Goal: Feedback & Contribution: Submit feedback/report problem

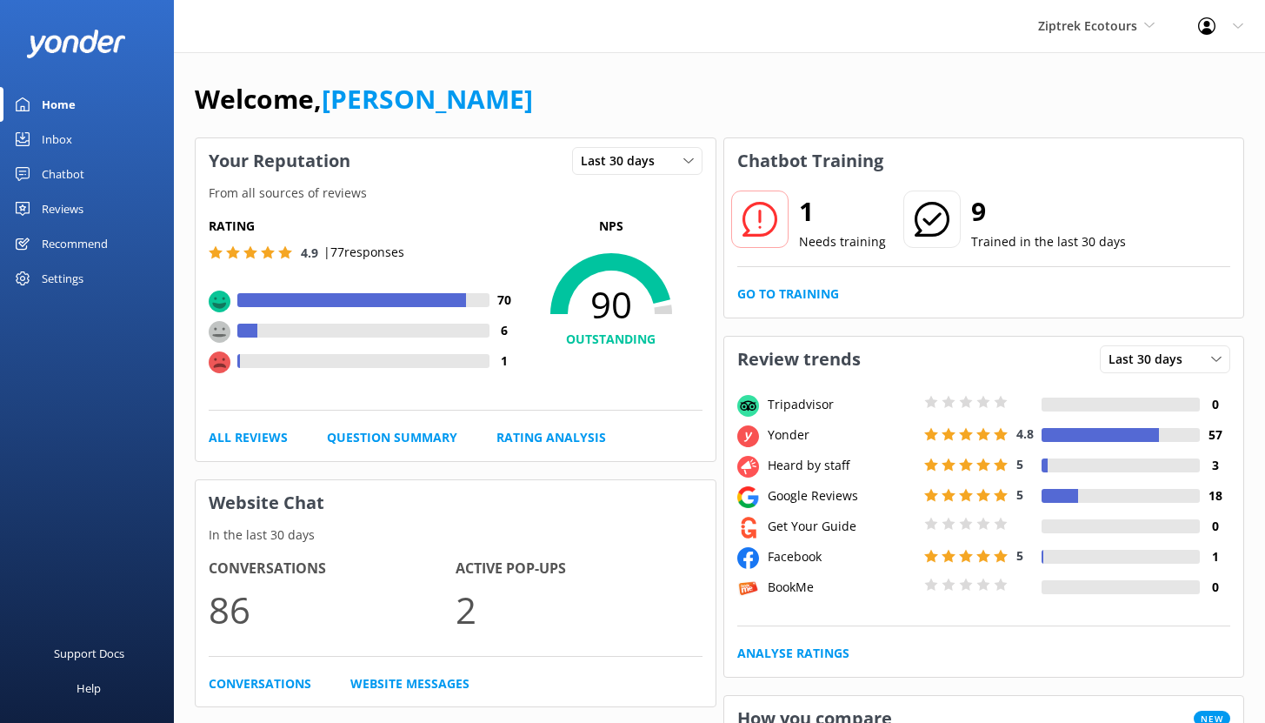
click at [60, 99] on div "Home" at bounding box center [59, 104] width 34 height 35
click at [65, 170] on div "Chatbot" at bounding box center [63, 174] width 43 height 35
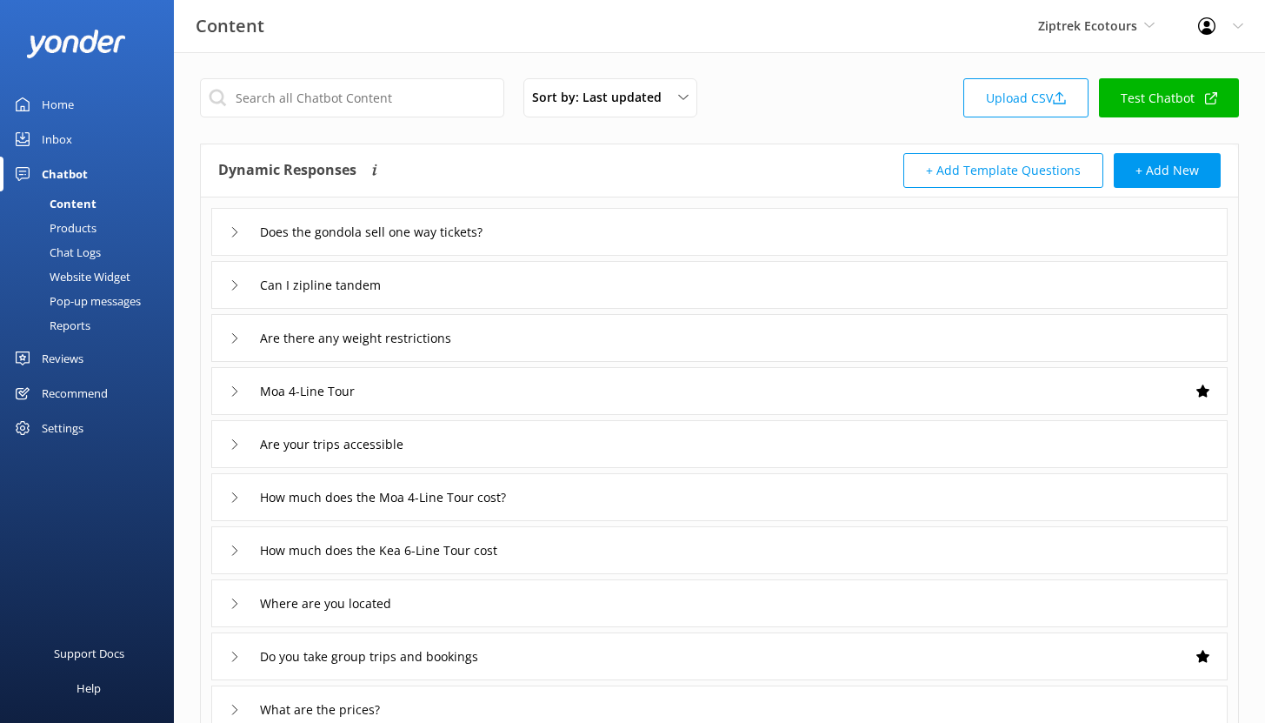
click at [75, 324] on div "Reports" at bounding box center [50, 325] width 80 height 24
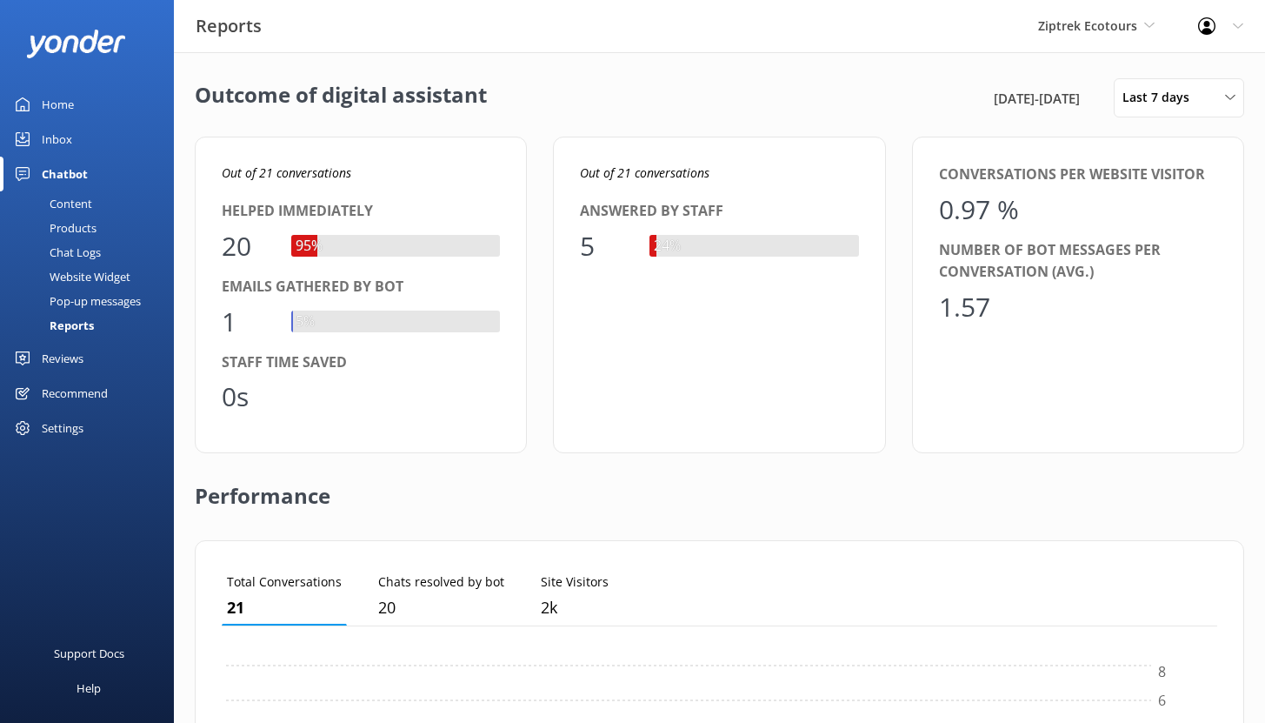
scroll to position [162, 982]
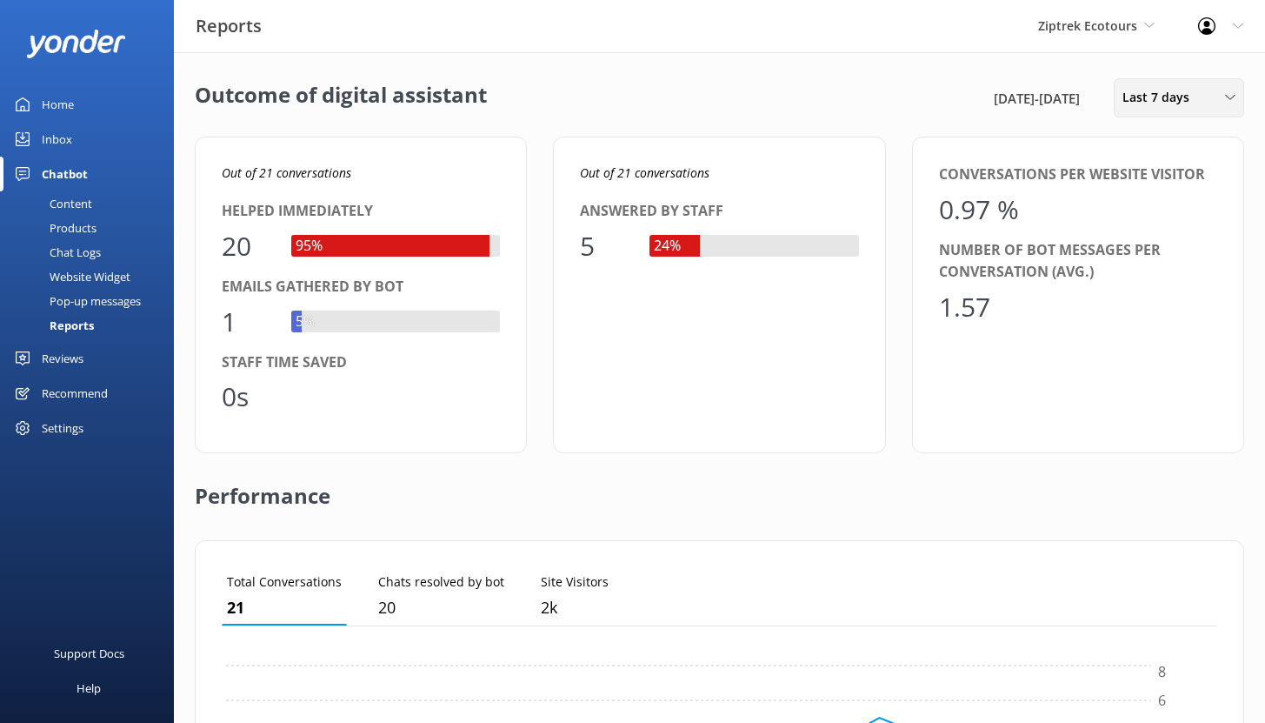
click at [1207, 103] on div "Last 7 days" at bounding box center [1179, 97] width 122 height 19
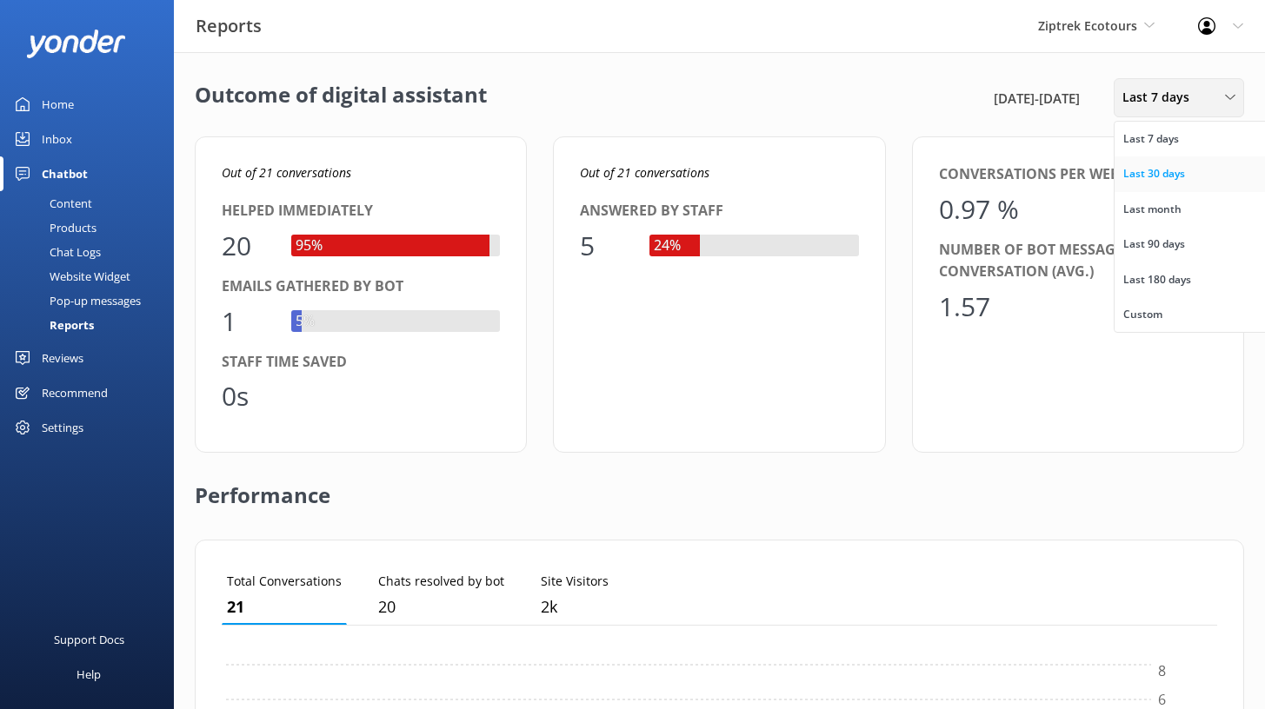
click at [1195, 176] on link "Last 30 days" at bounding box center [1192, 174] width 155 height 35
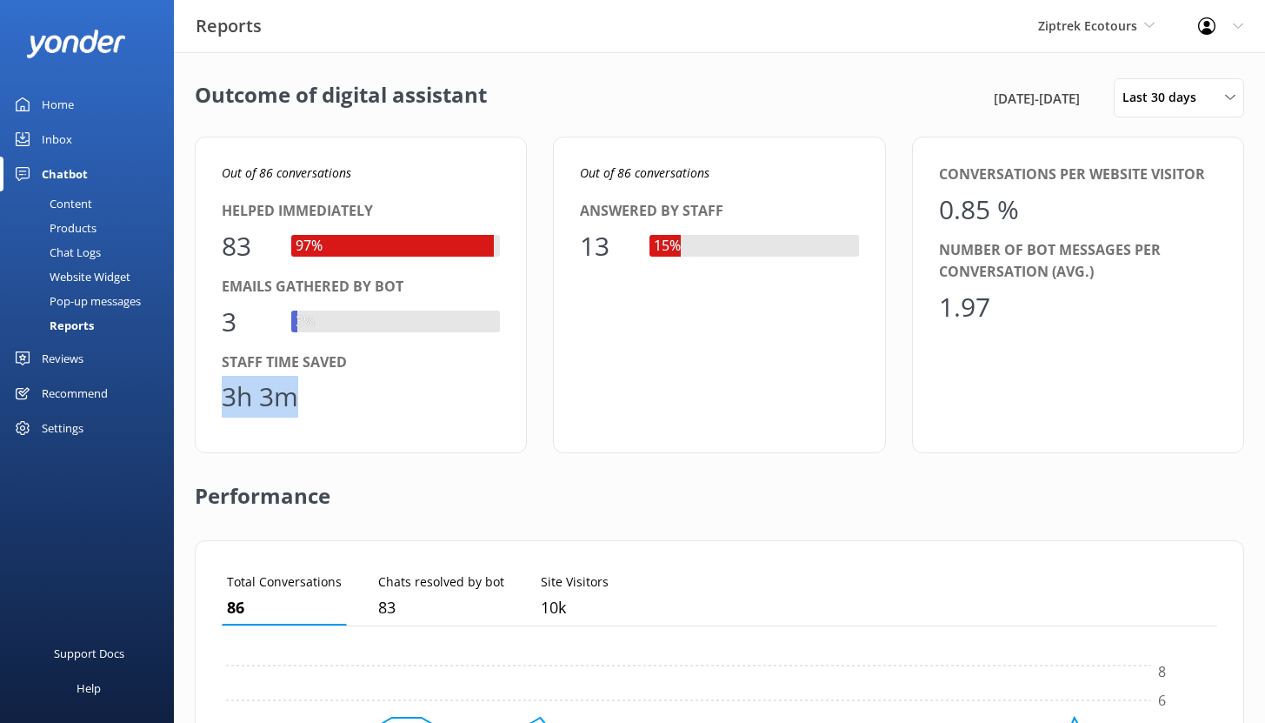
drag, startPoint x: 297, startPoint y: 401, endPoint x: 223, endPoint y: 388, distance: 75.9
click at [223, 388] on div "3h 3m" at bounding box center [260, 397] width 77 height 42
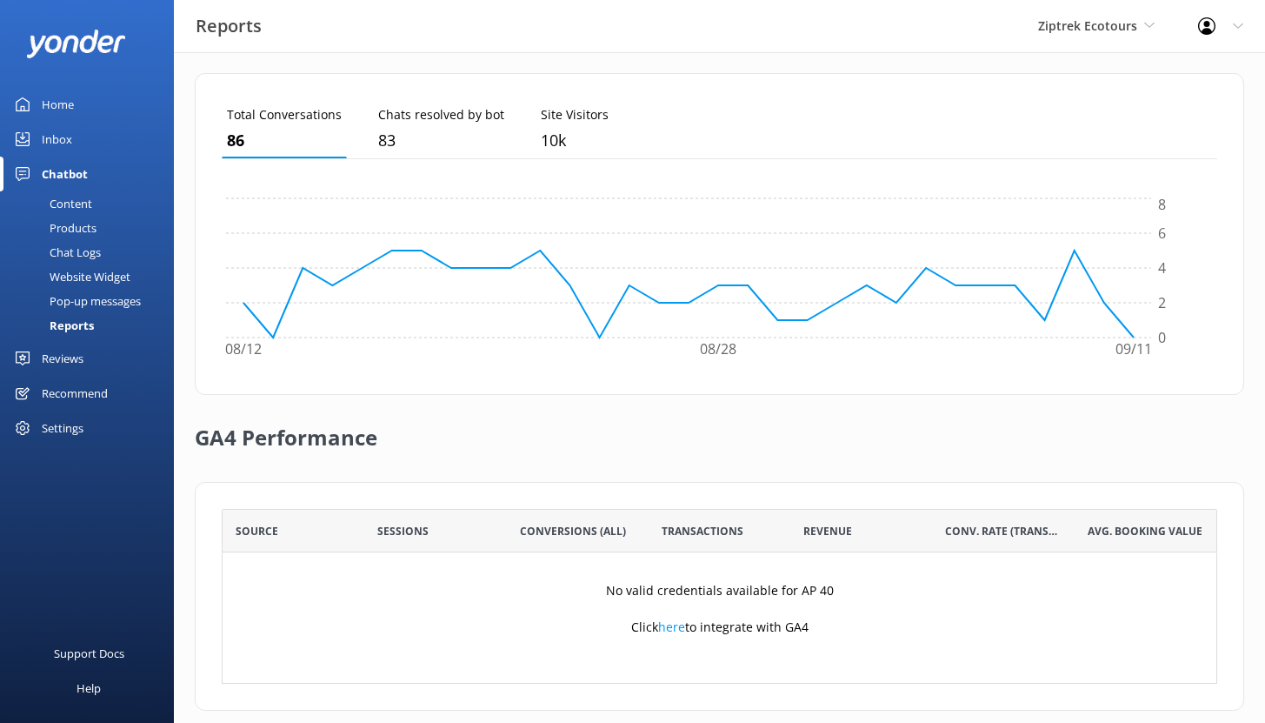
scroll to position [489, 0]
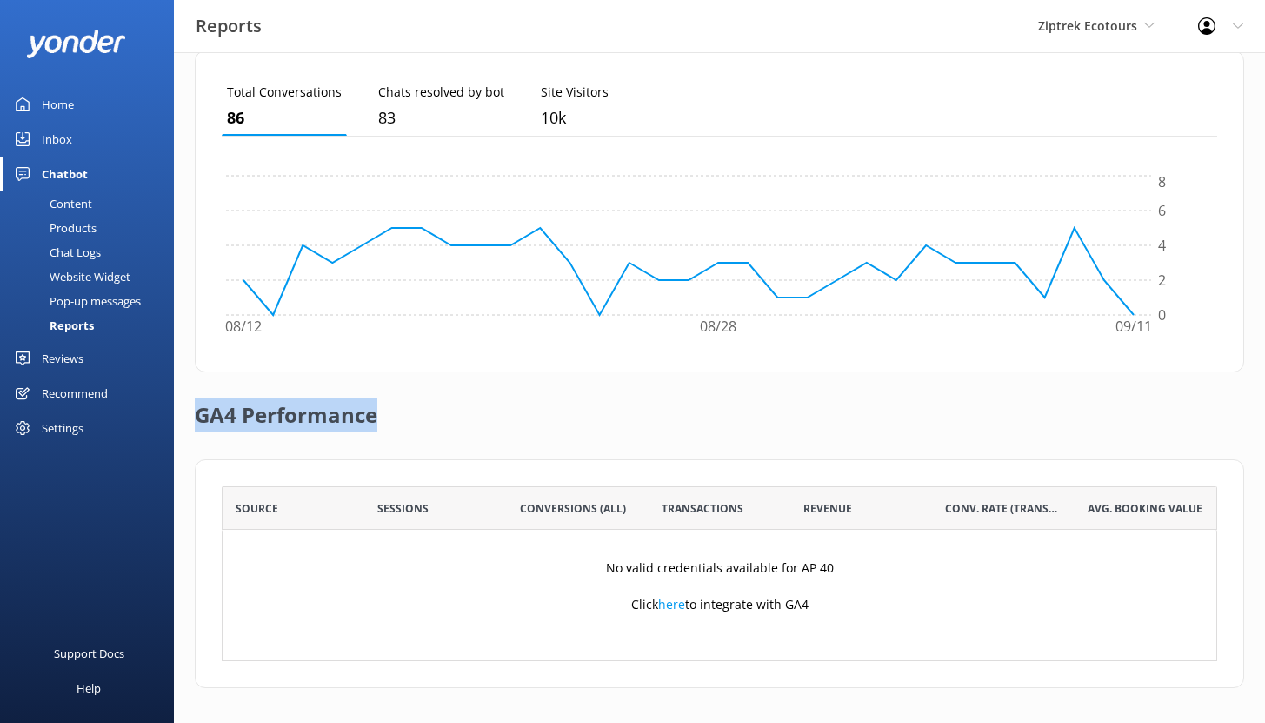
drag, startPoint x: 199, startPoint y: 415, endPoint x: 365, endPoint y: 437, distance: 167.6
click at [365, 437] on h2 "GA4 Performance" at bounding box center [286, 407] width 183 height 70
click at [70, 204] on div "Content" at bounding box center [51, 203] width 82 height 24
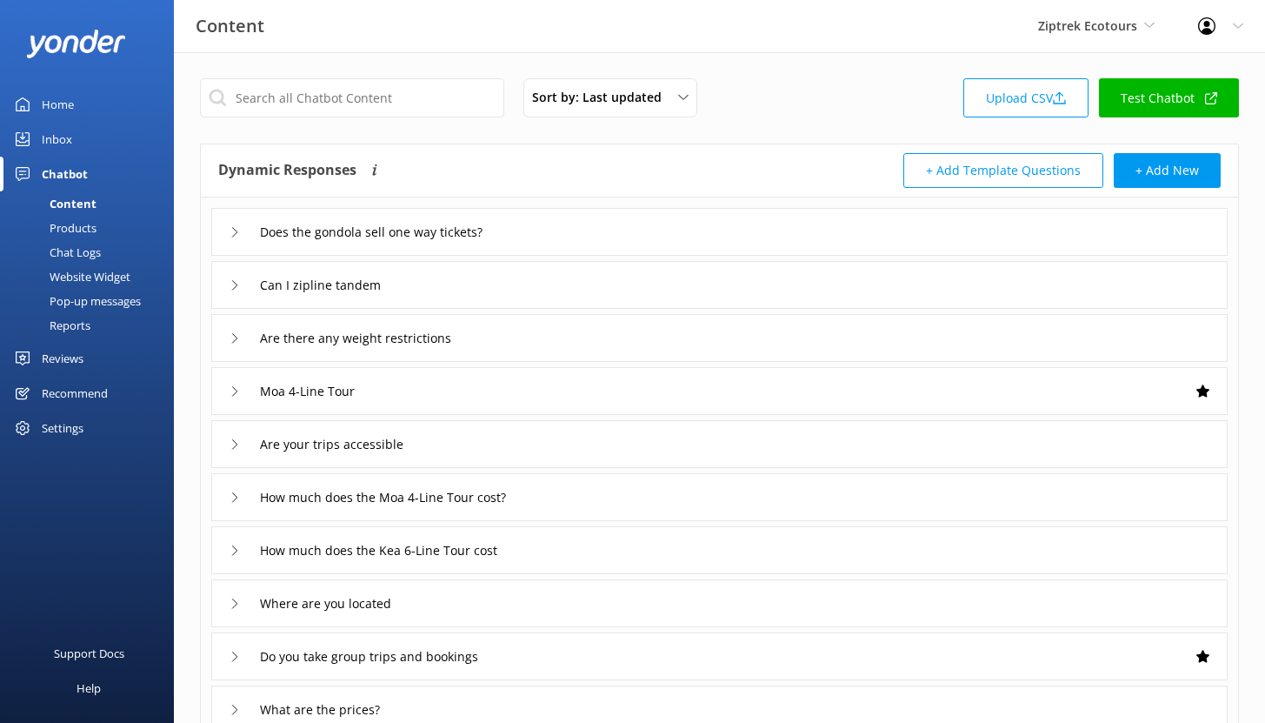
click at [77, 252] on div "Chat Logs" at bounding box center [55, 252] width 90 height 24
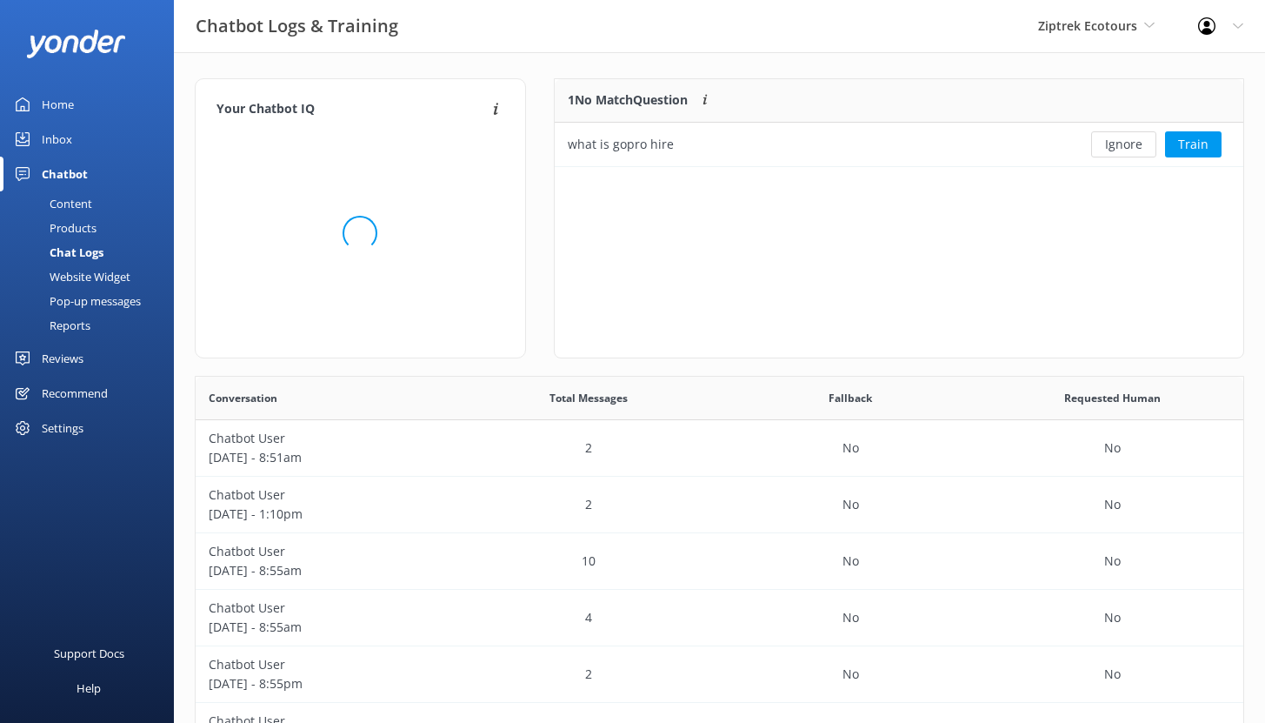
scroll to position [75, 676]
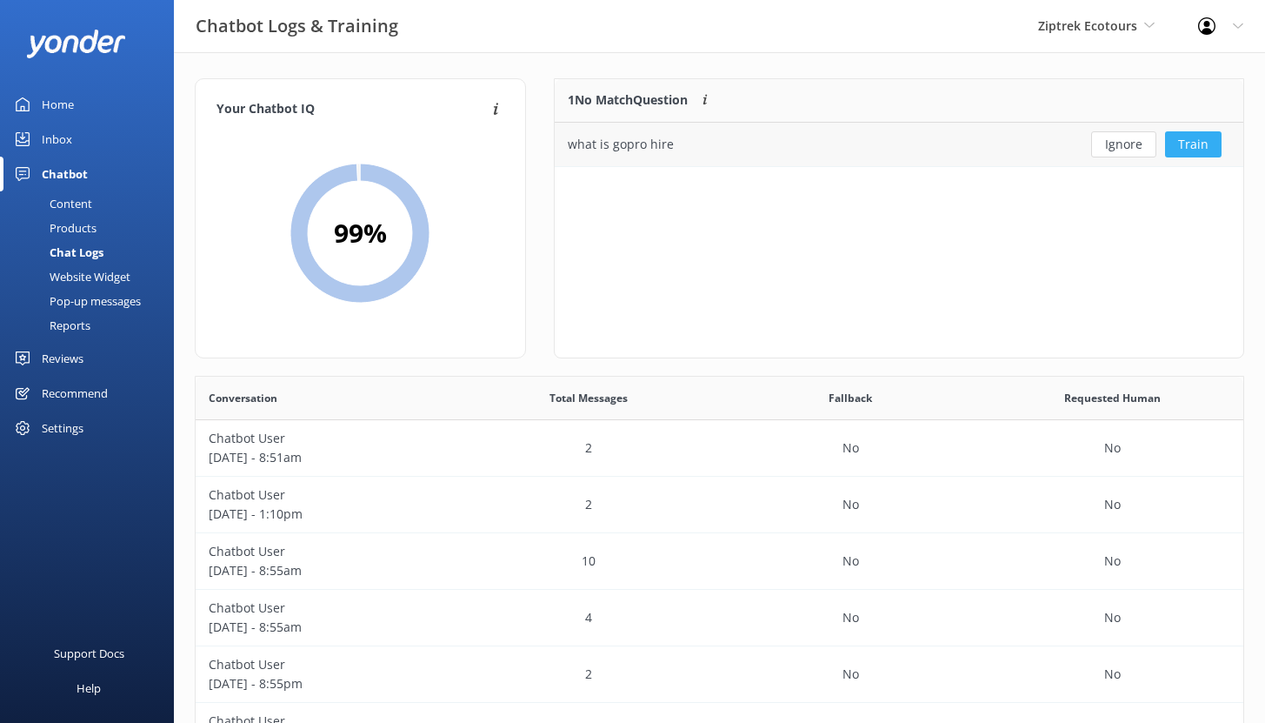
click at [1198, 144] on button "Train" at bounding box center [1193, 144] width 57 height 26
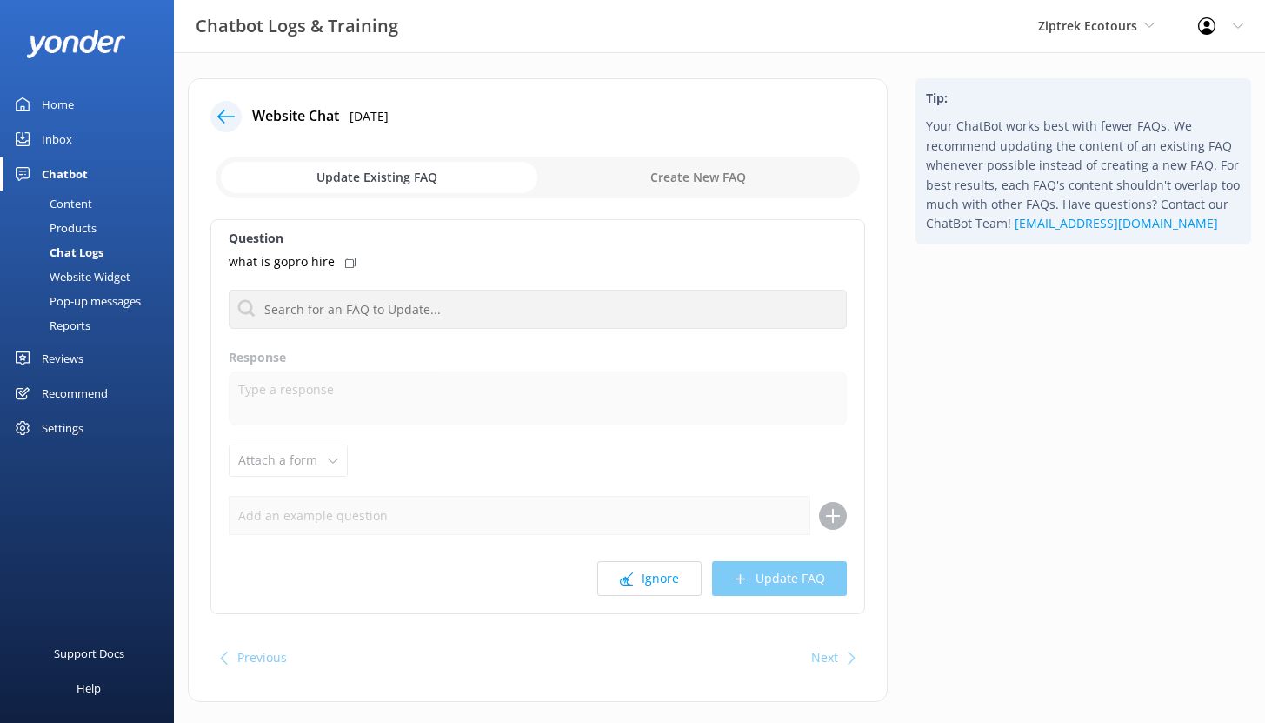
click at [667, 178] on input "checkbox" at bounding box center [538, 178] width 644 height 42
checkbox input "true"
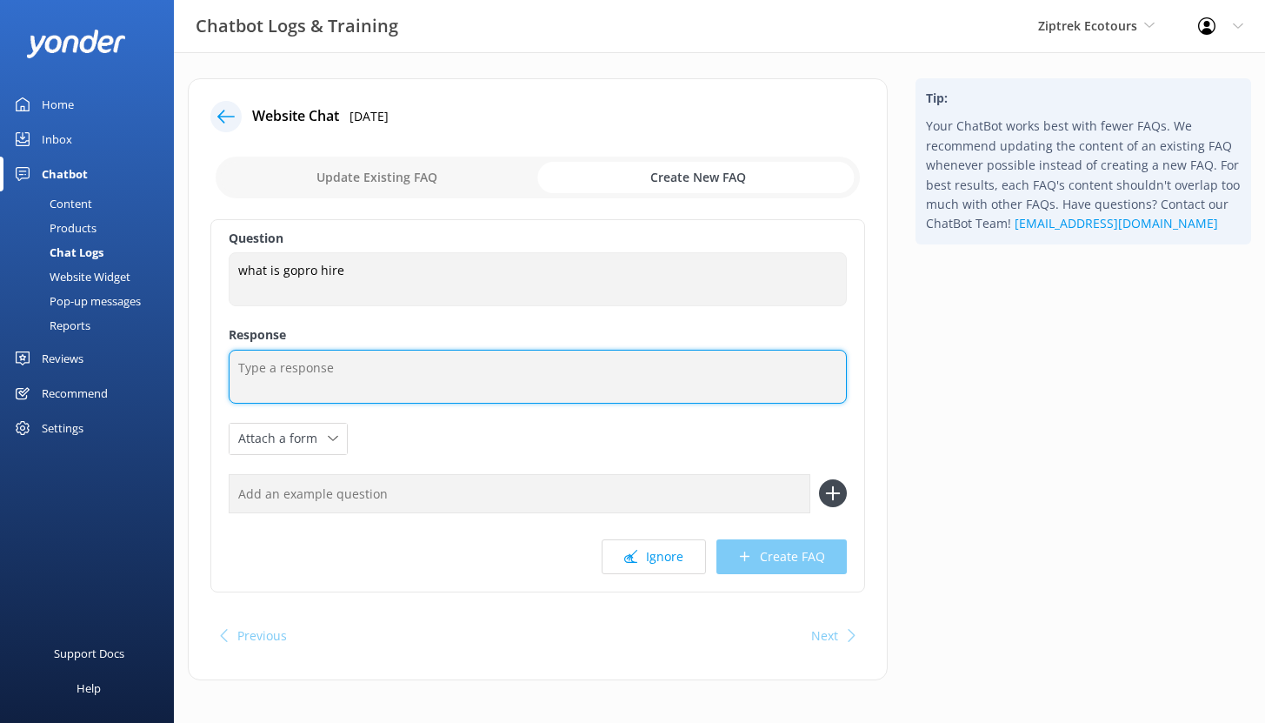
click at [290, 373] on textarea at bounding box center [538, 377] width 618 height 54
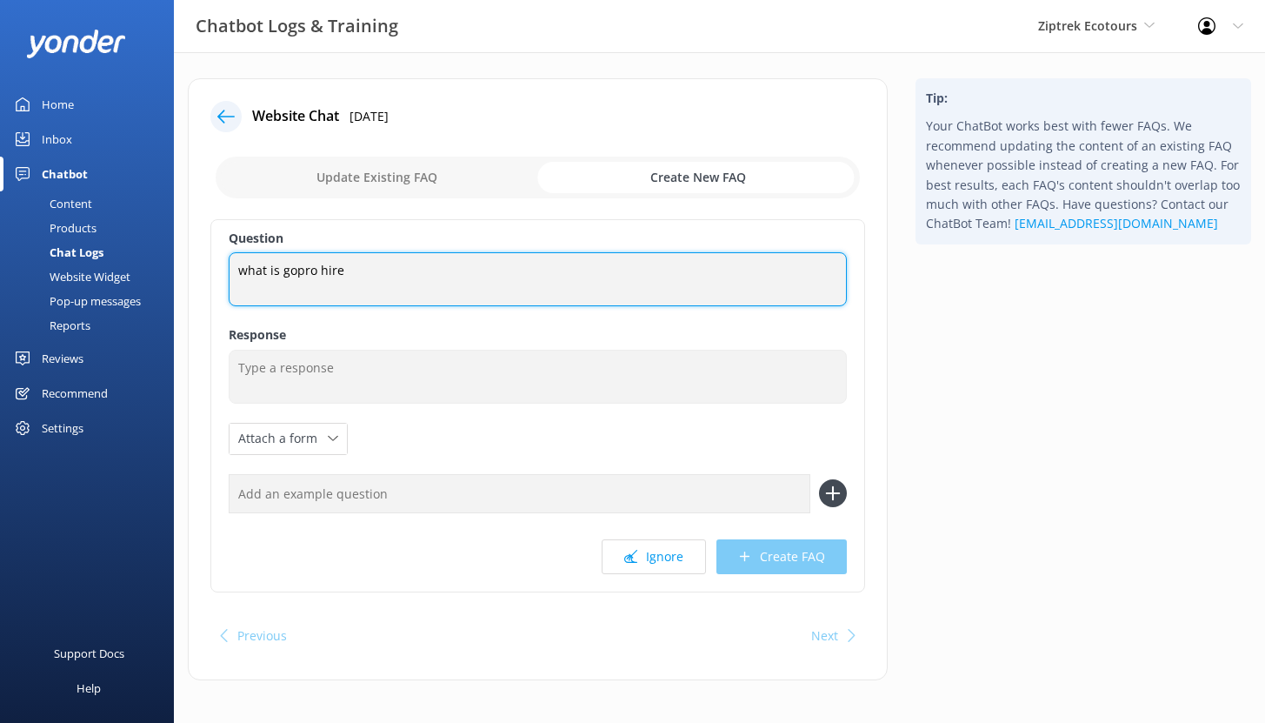
drag, startPoint x: 332, startPoint y: 267, endPoint x: 226, endPoint y: 262, distance: 106.2
click at [226, 262] on div "Question what is gopro hire what is gopro hire Response Attach a form Leave con…" at bounding box center [537, 405] width 655 height 373
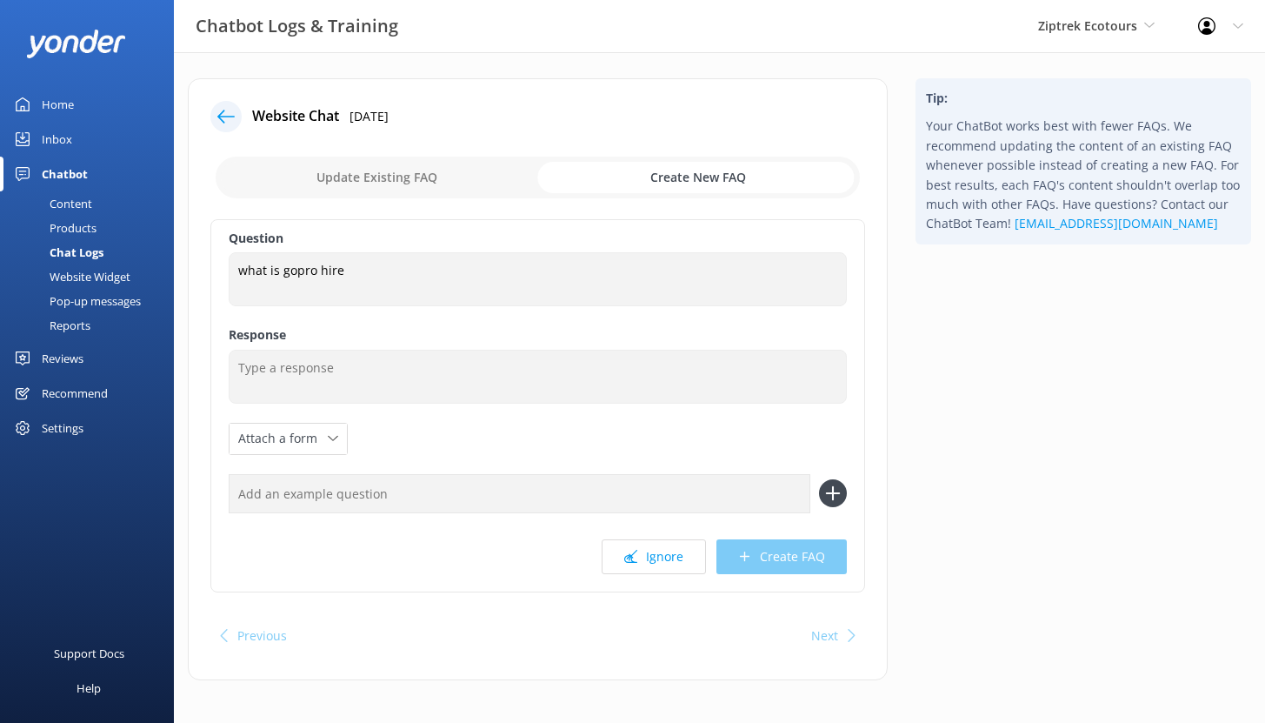
click at [72, 250] on div "Chat Logs" at bounding box center [56, 252] width 93 height 24
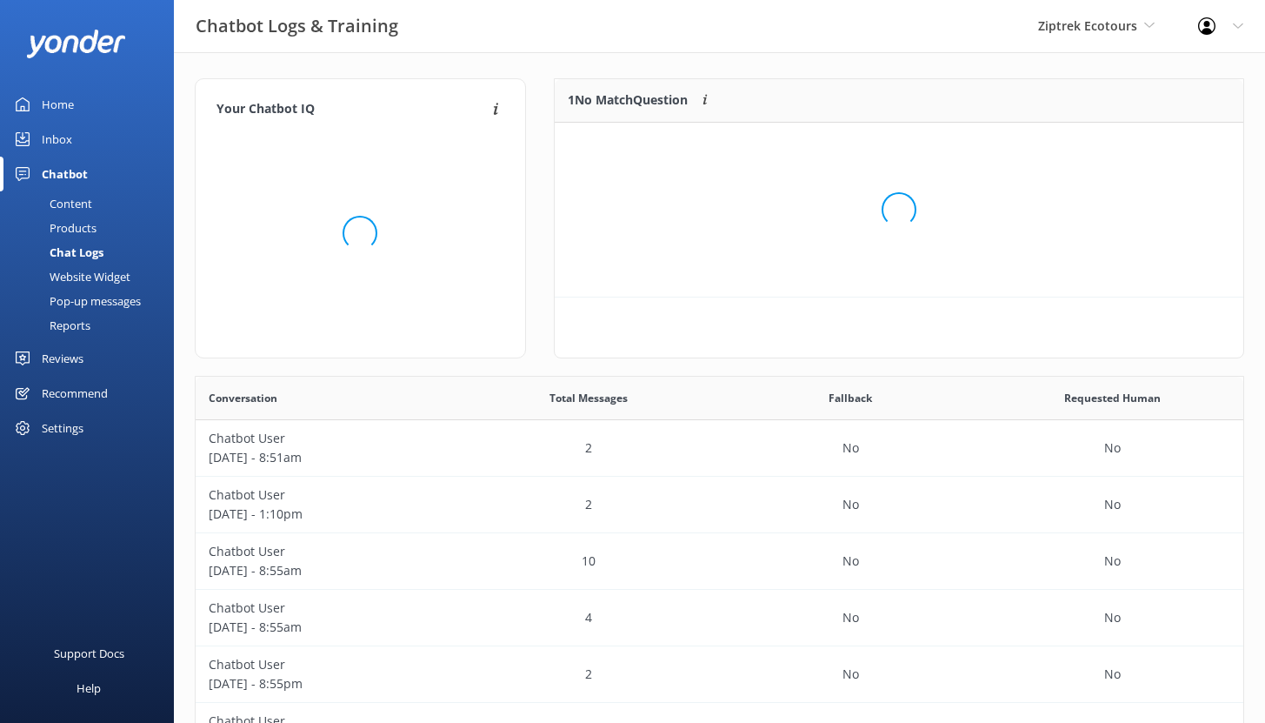
scroll to position [75, 676]
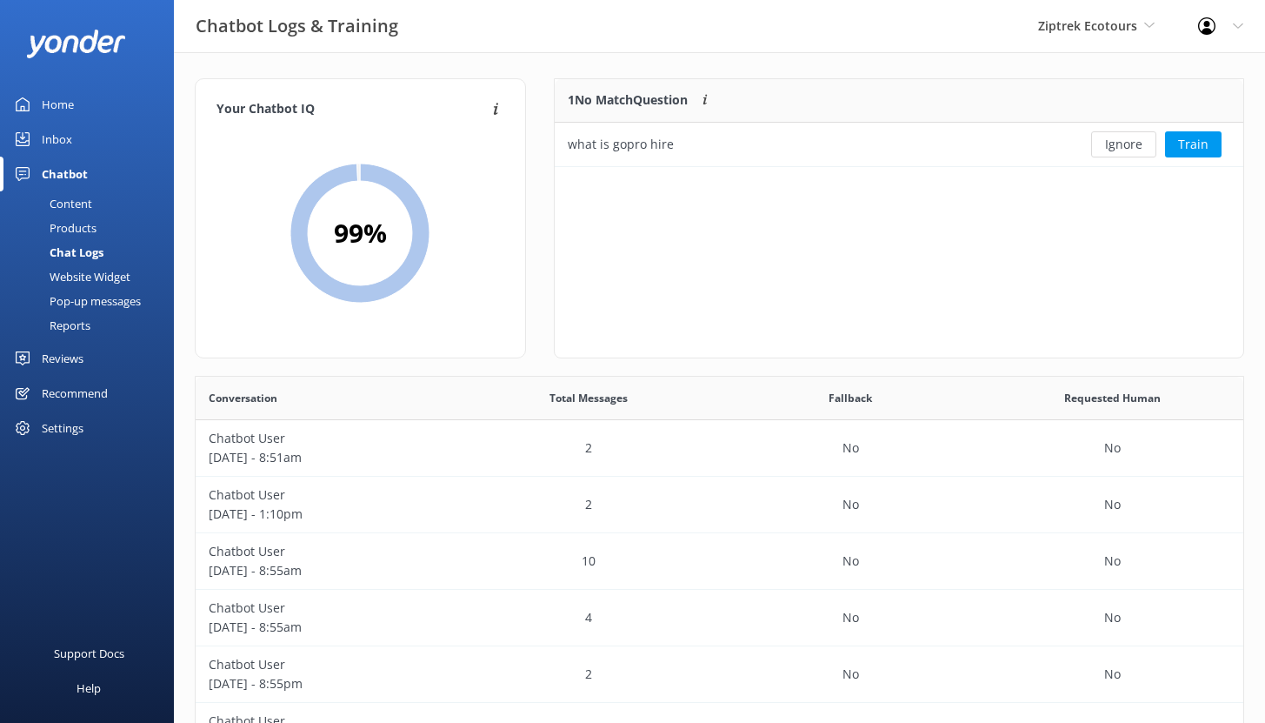
click at [64, 194] on div "Content" at bounding box center [51, 203] width 82 height 24
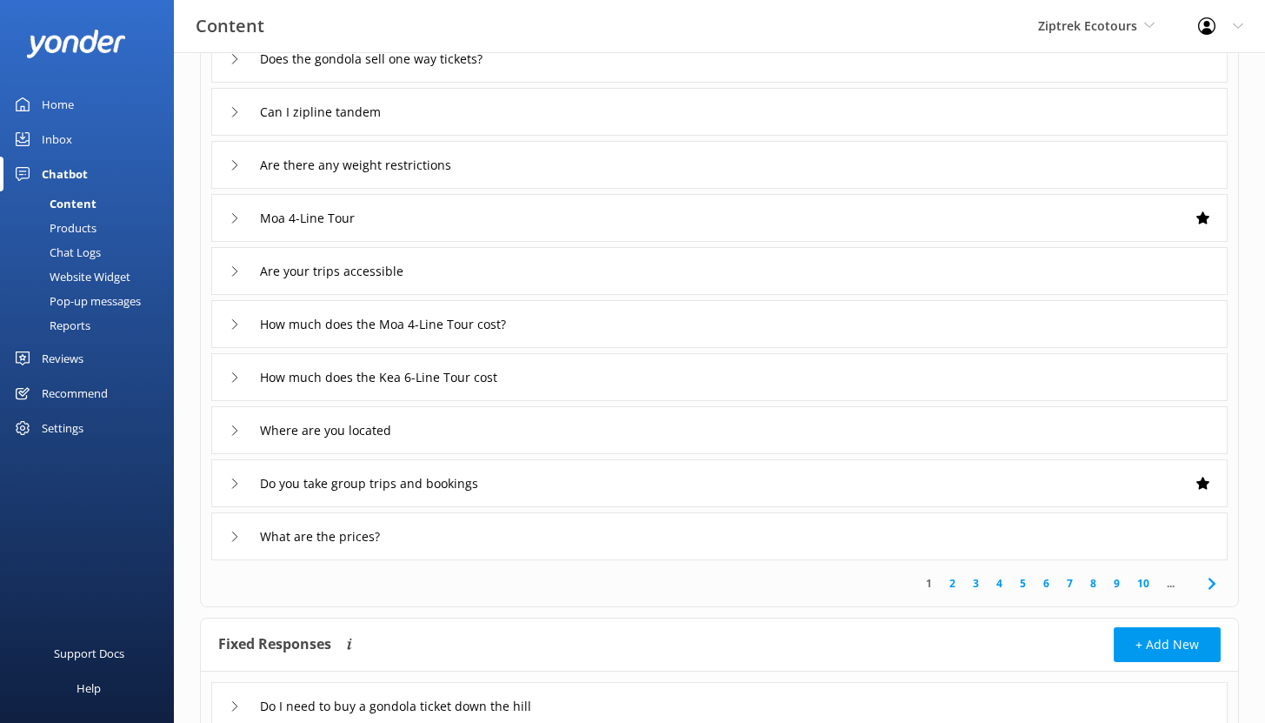
scroll to position [75, 0]
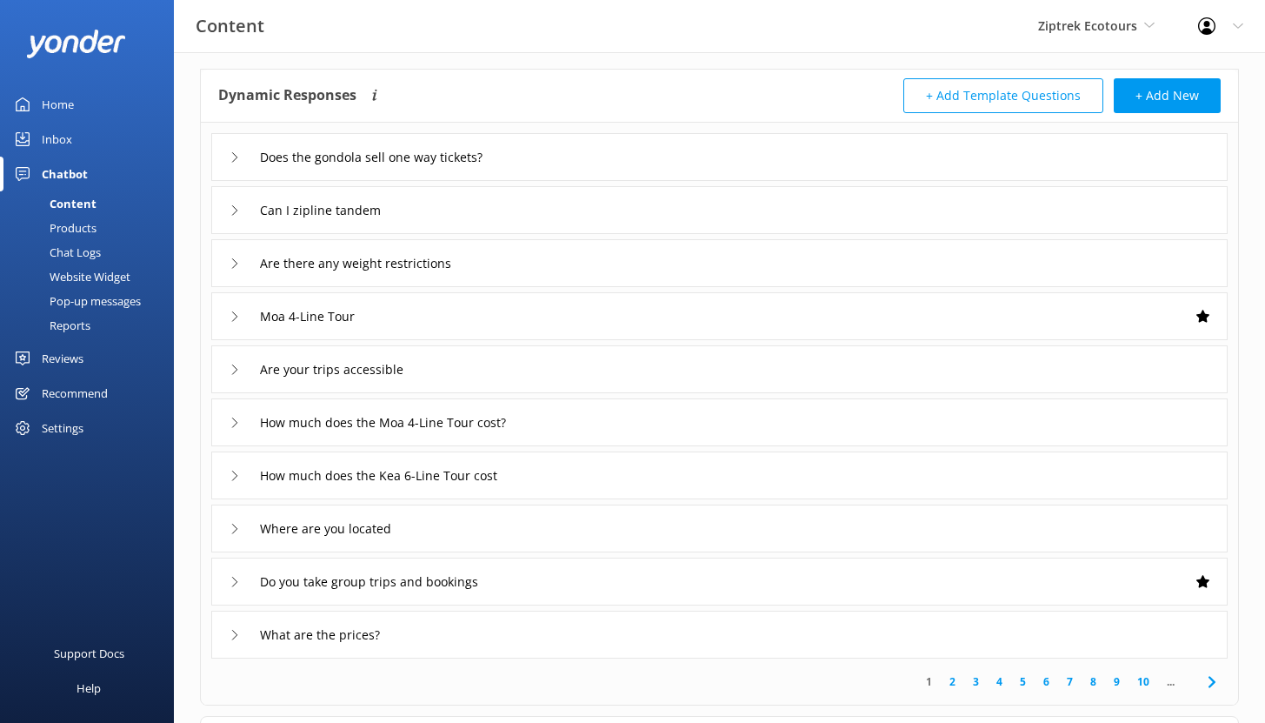
click at [481, 215] on div "Can I zipline tandem" at bounding box center [719, 210] width 1016 height 48
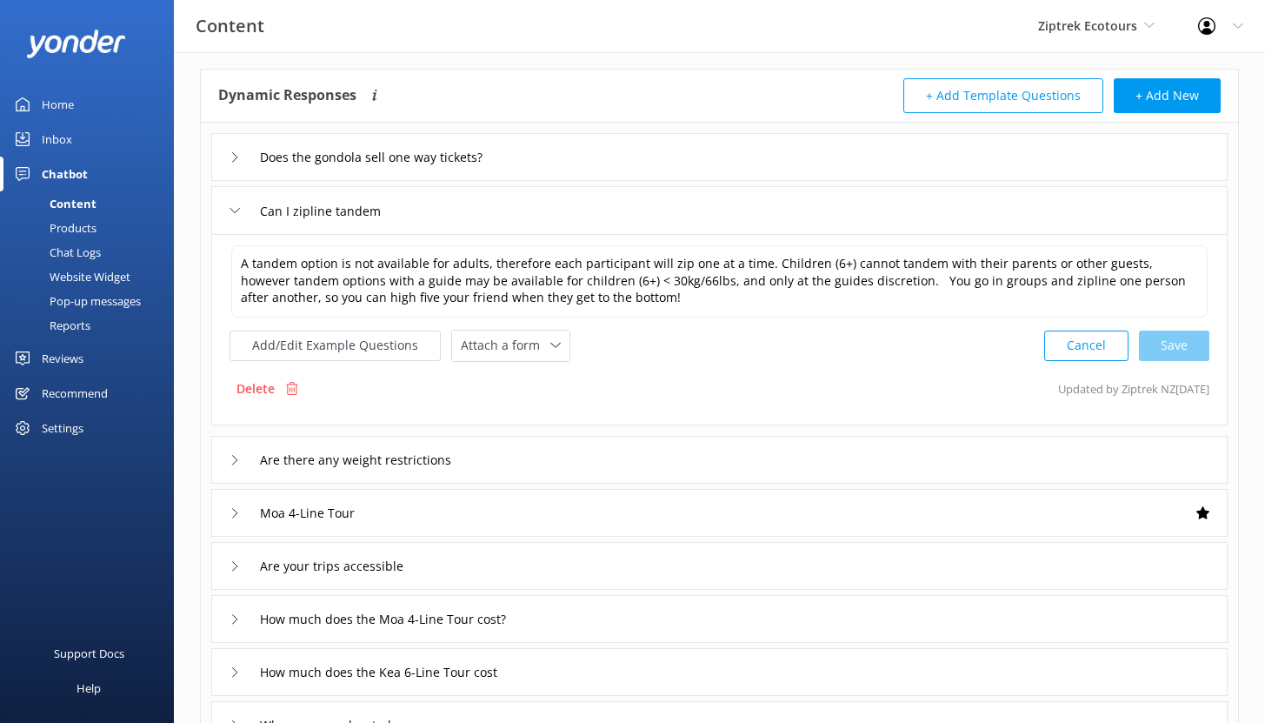
click at [529, 458] on div "Are there any weight restrictions" at bounding box center [719, 460] width 1016 height 48
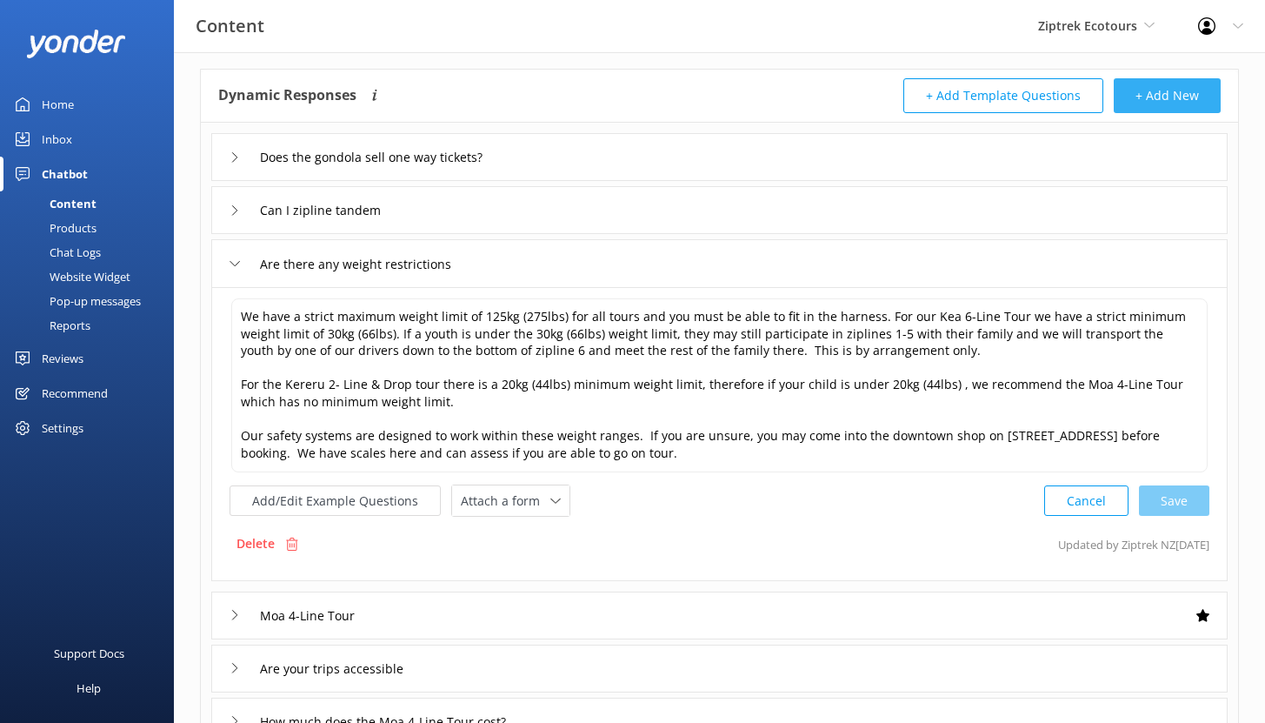
click at [1184, 100] on button "+ Add New" at bounding box center [1167, 95] width 107 height 35
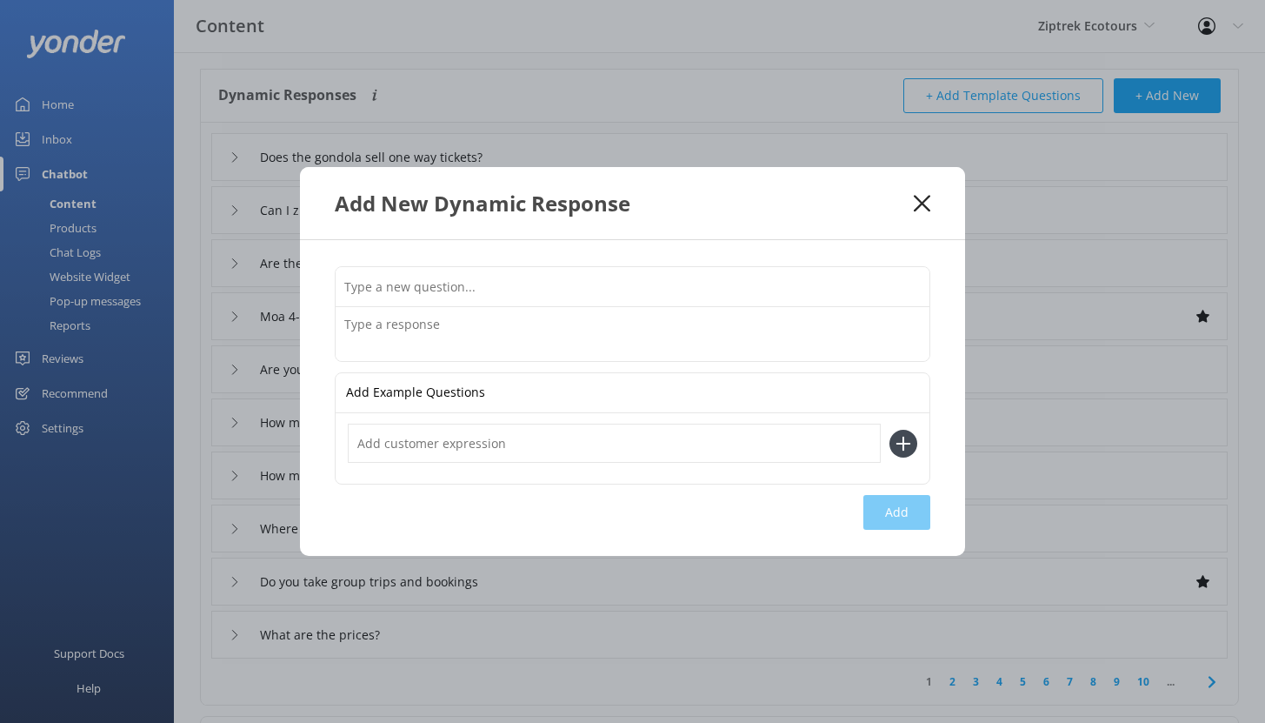
click at [926, 210] on icon at bounding box center [922, 203] width 17 height 17
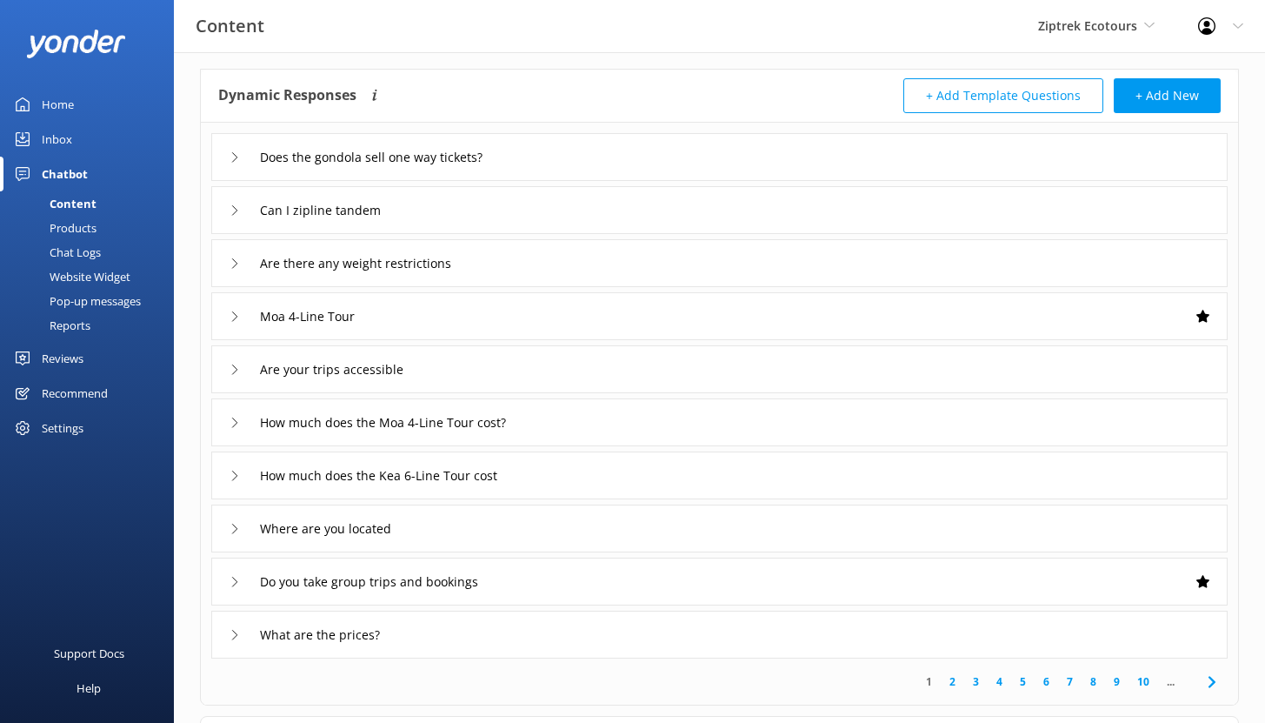
click at [58, 356] on div "Reviews" at bounding box center [63, 358] width 42 height 35
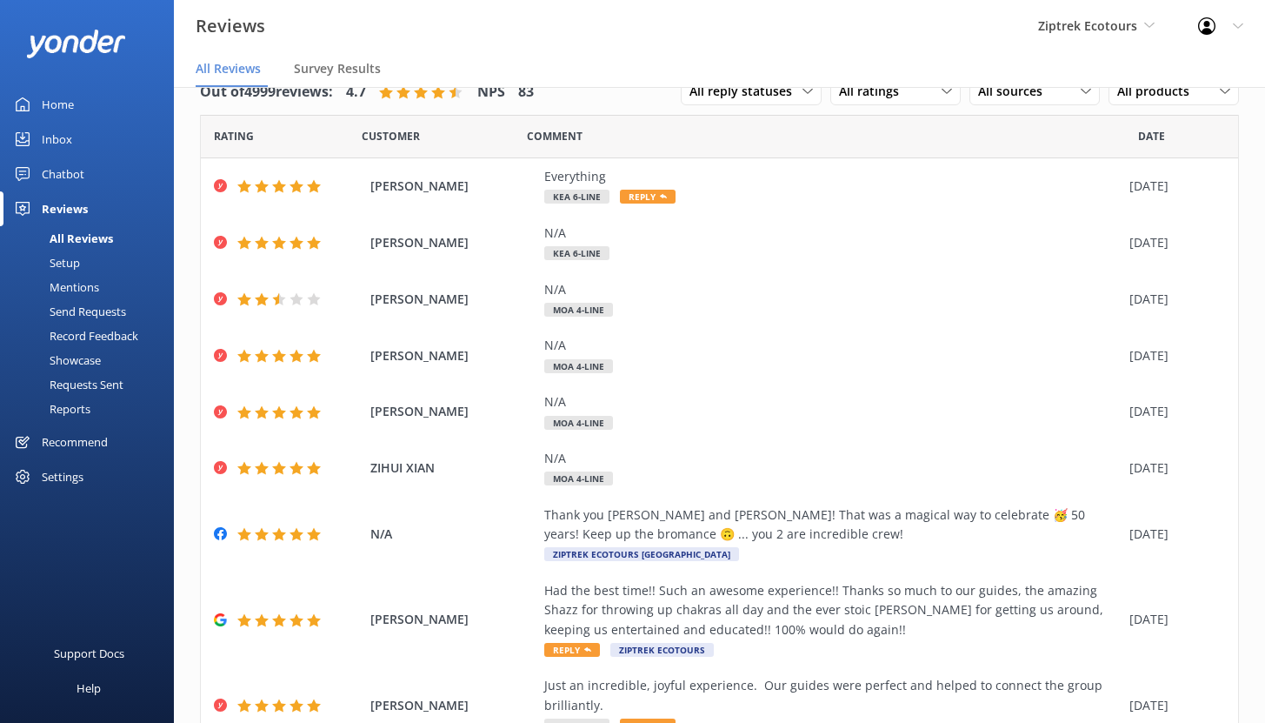
click at [77, 263] on div "Setup" at bounding box center [45, 262] width 70 height 24
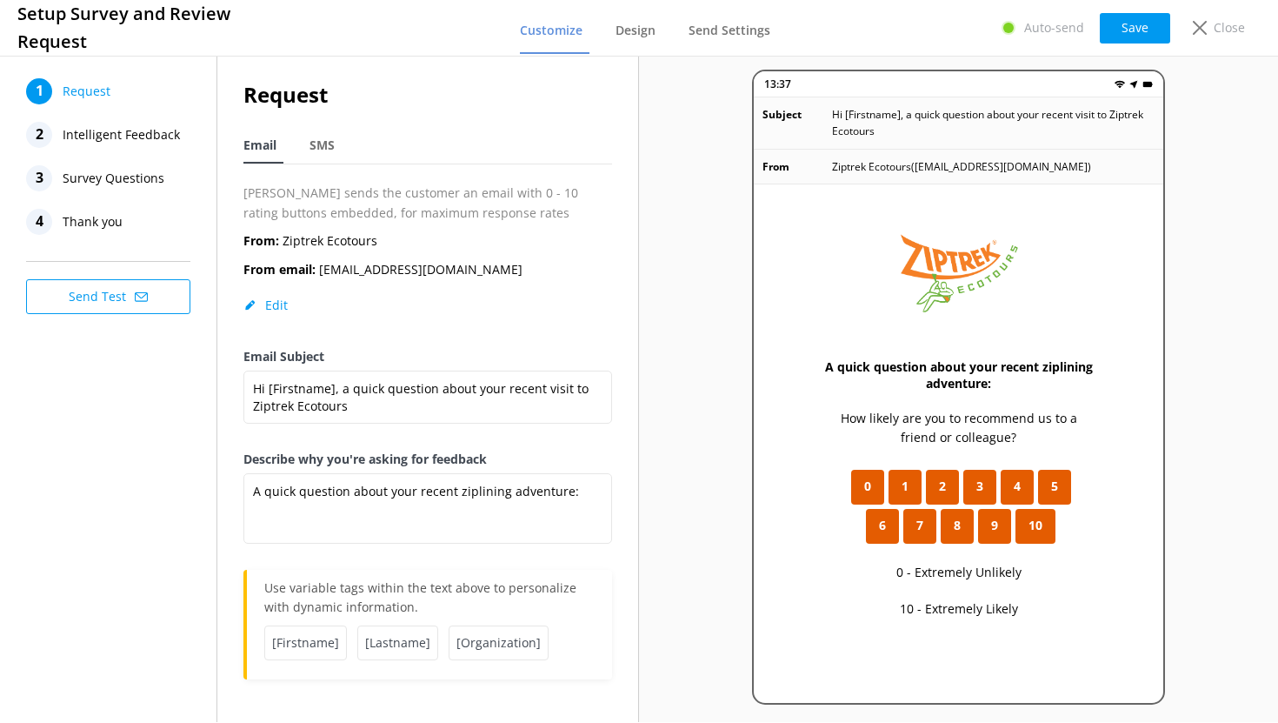
click at [136, 137] on span "Intelligent Feedback" at bounding box center [121, 135] width 117 height 26
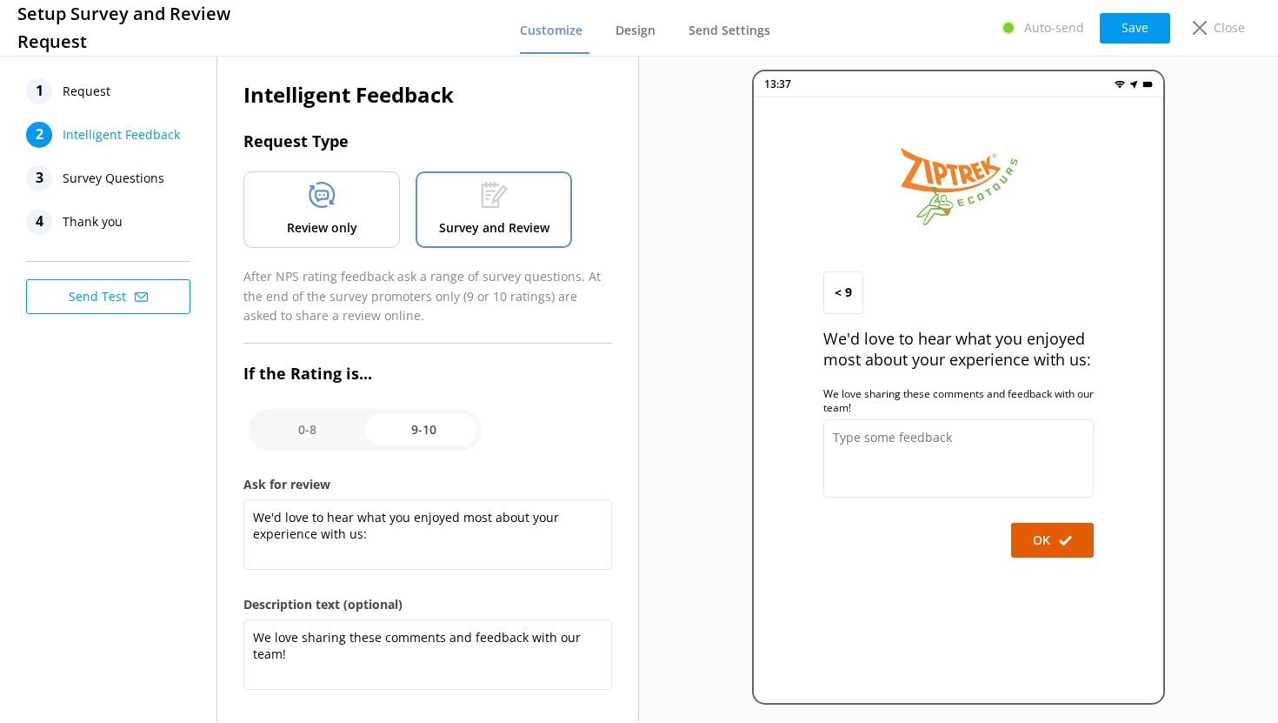
click at [357, 213] on div "Review only" at bounding box center [321, 209] width 157 height 77
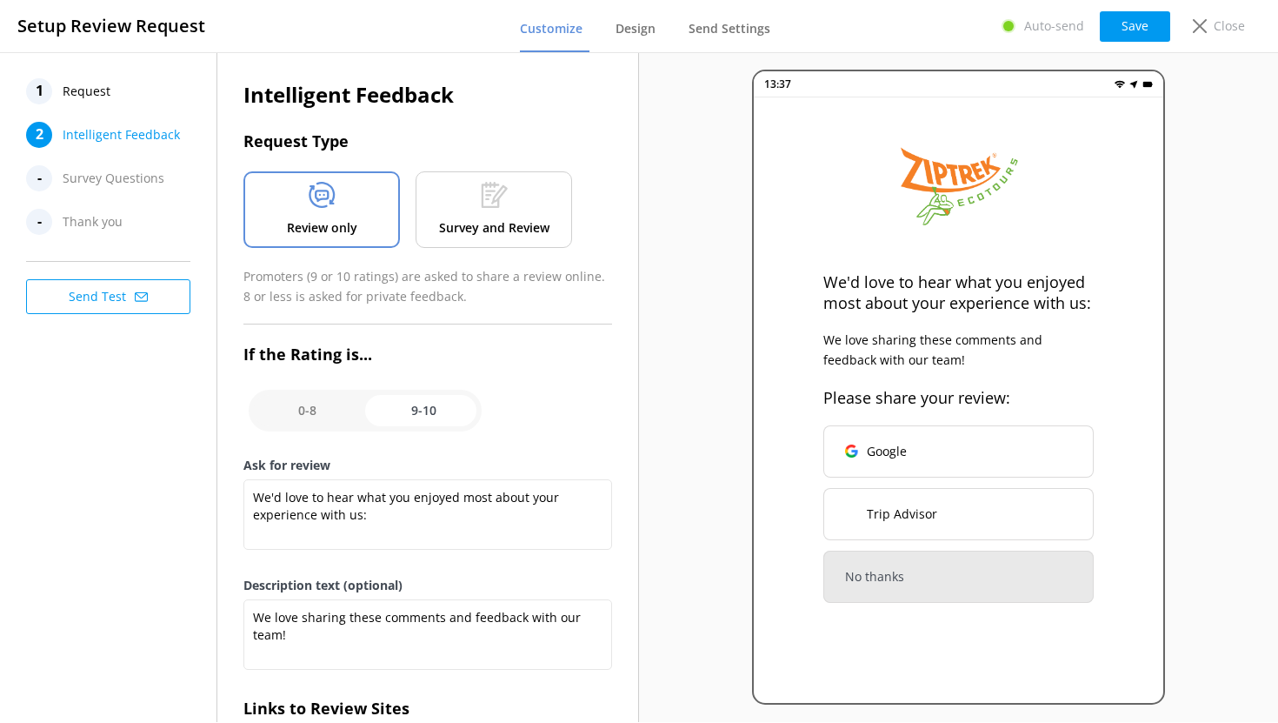
click at [128, 97] on div "1 Request" at bounding box center [113, 91] width 174 height 26
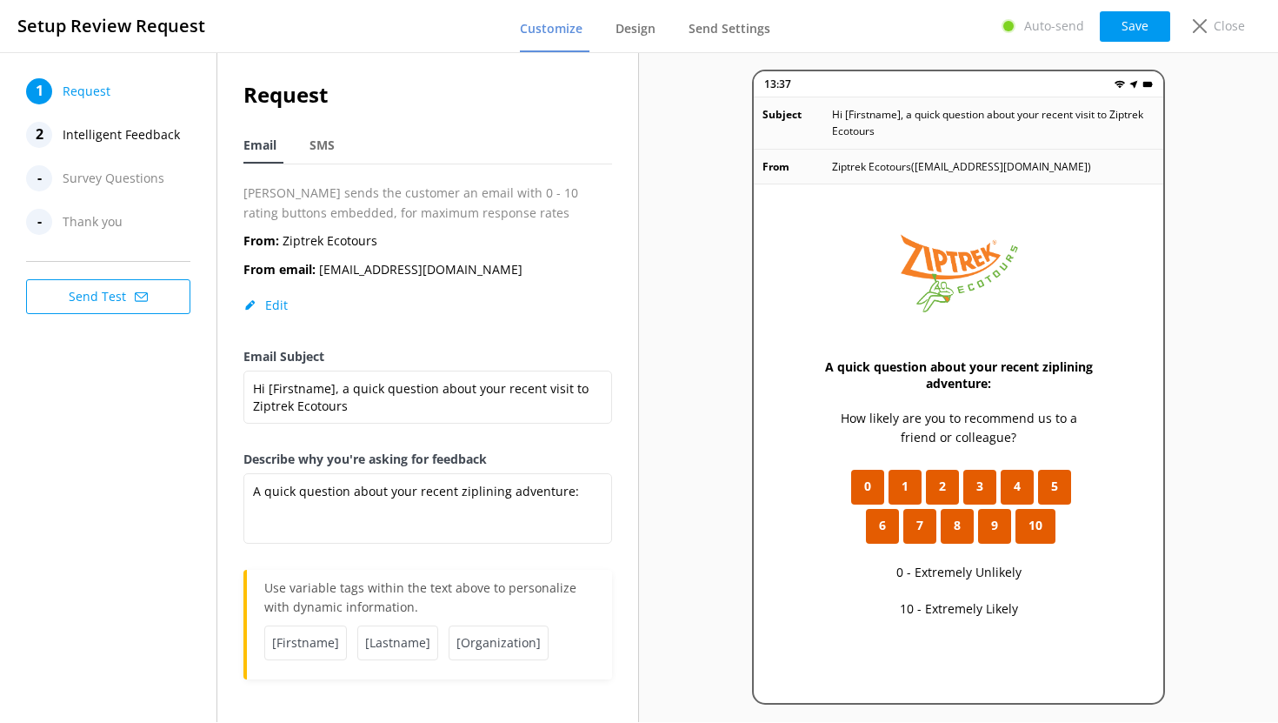
click at [128, 137] on span "Intelligent Feedback" at bounding box center [121, 135] width 117 height 26
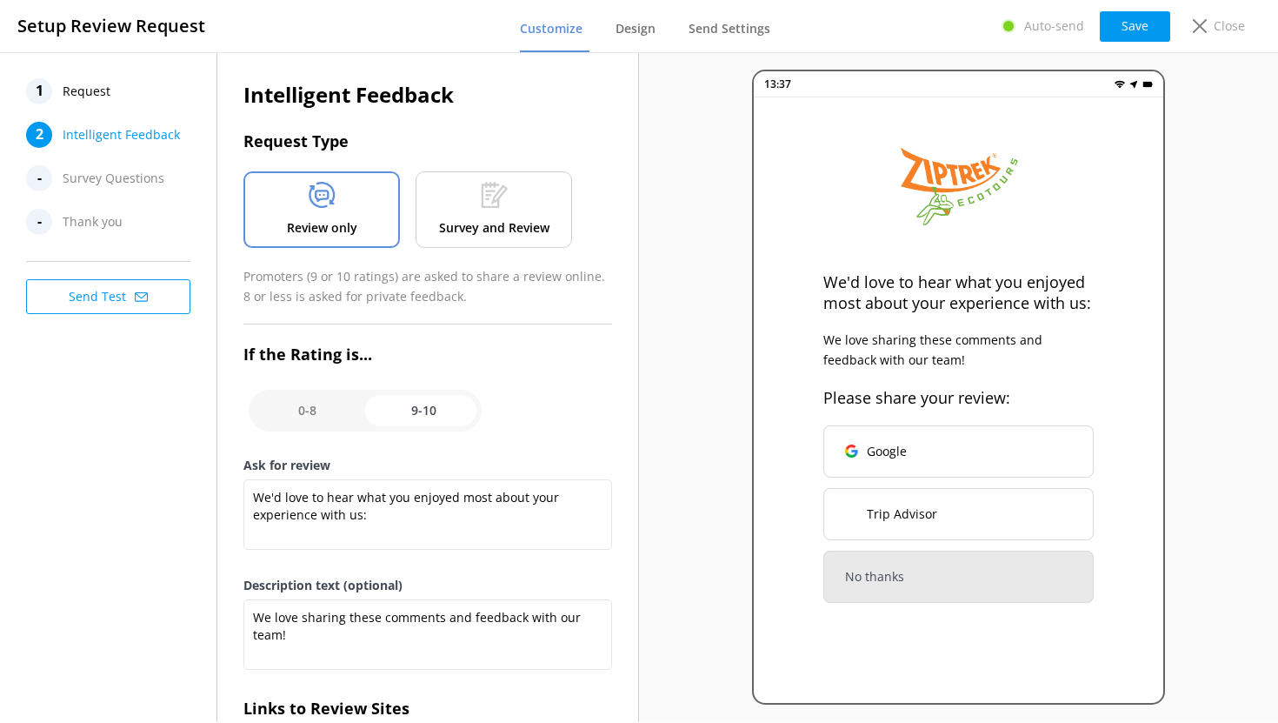
click at [307, 414] on input "checkbox" at bounding box center [365, 411] width 233 height 42
checkbox input "false"
type textarea "What could have made your experience with us more enjoyable?"
type textarea "Your feedback is important to help us improve"
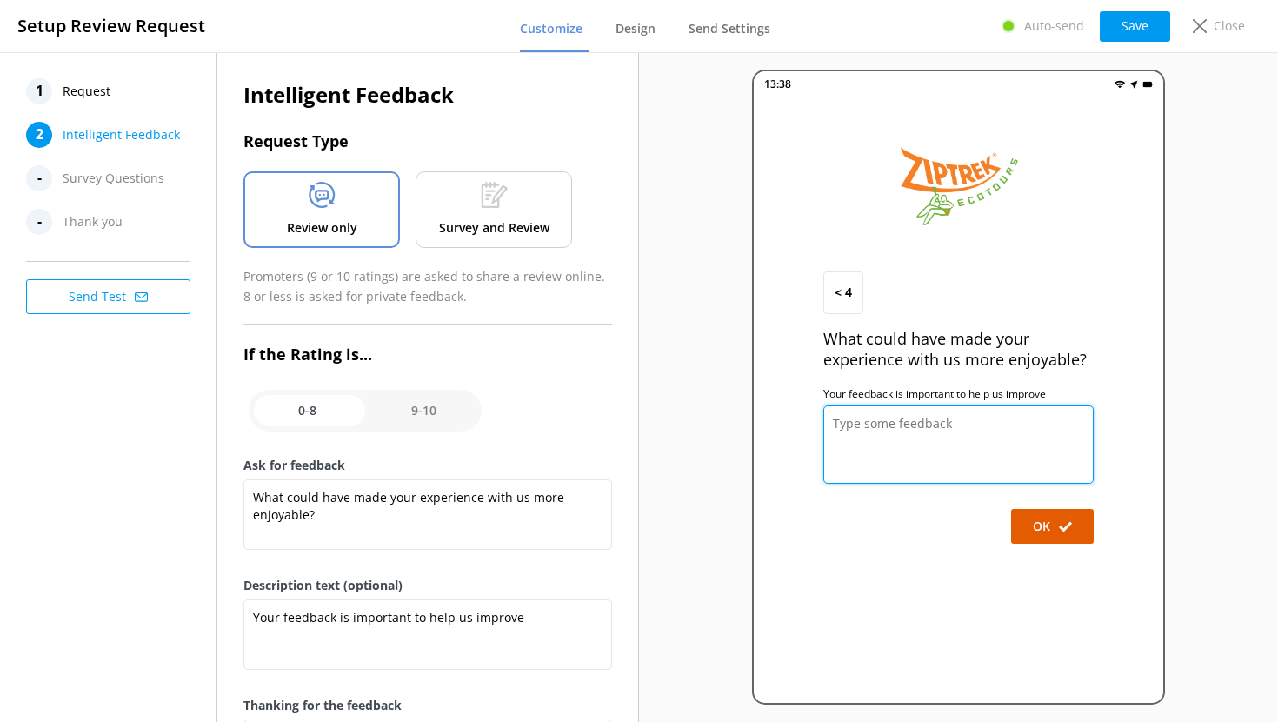
click at [857, 422] on textarea at bounding box center [958, 444] width 270 height 78
click at [423, 413] on input "checkbox" at bounding box center [365, 411] width 233 height 42
checkbox input "true"
type textarea "We'd love to hear what you enjoyed most about your experience with us:"
type textarea "We love sharing these comments and feedback with our team!"
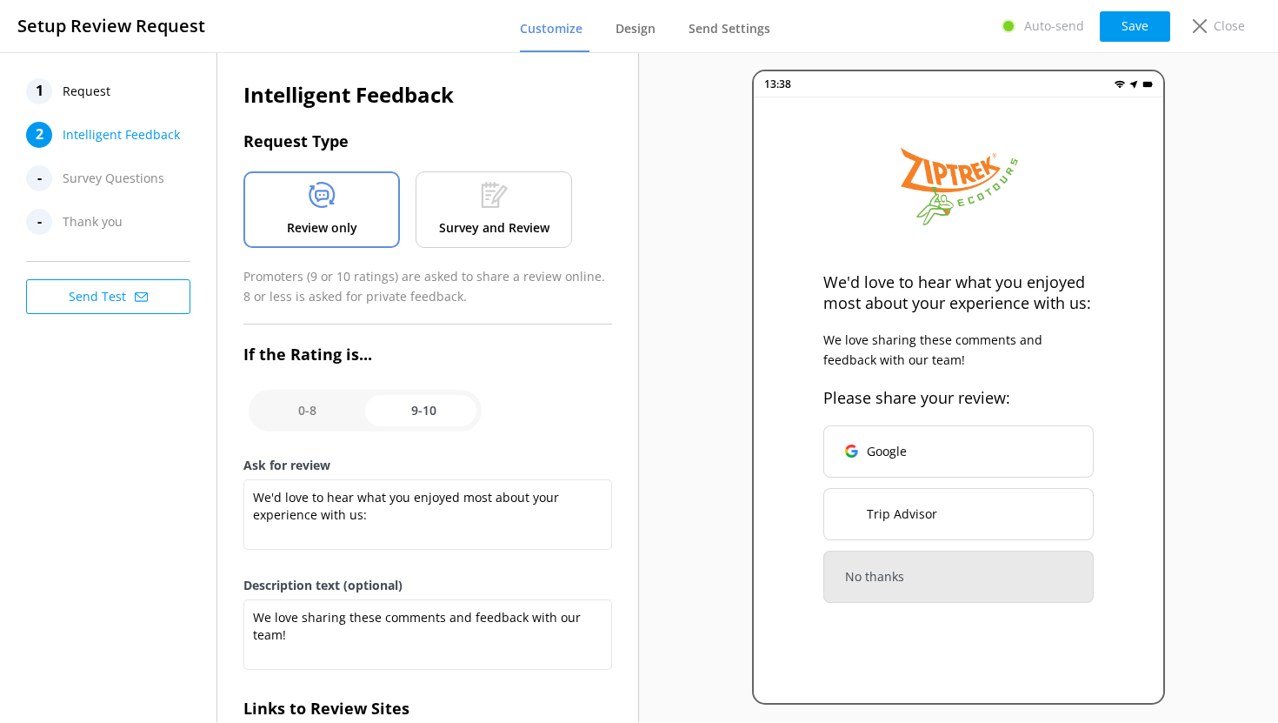
click at [298, 416] on input "checkbox" at bounding box center [365, 411] width 233 height 42
checkbox input "false"
type textarea "What could have made your experience with us more enjoyable?"
type textarea "Your feedback is important to help us improve"
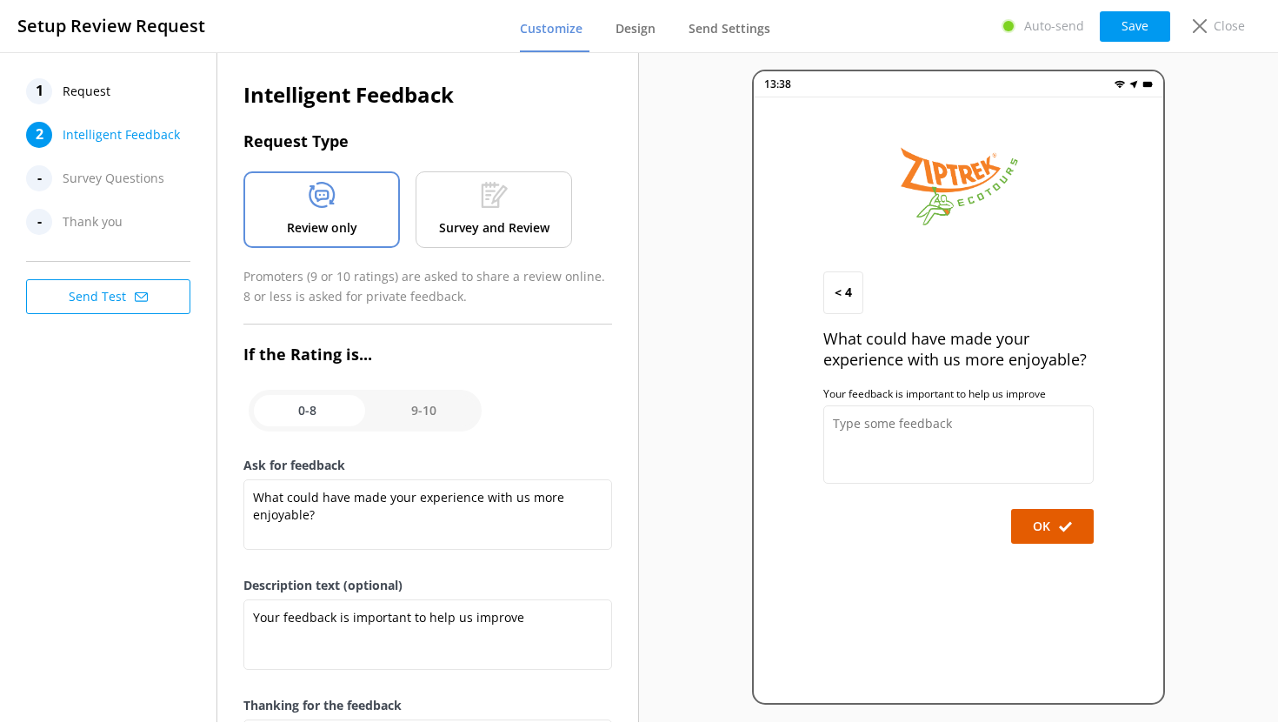
click at [401, 414] on input "checkbox" at bounding box center [365, 411] width 233 height 42
checkbox input "true"
type textarea "We'd love to hear what you enjoyed most about your experience with us:"
type textarea "We love sharing these comments and feedback with our team!"
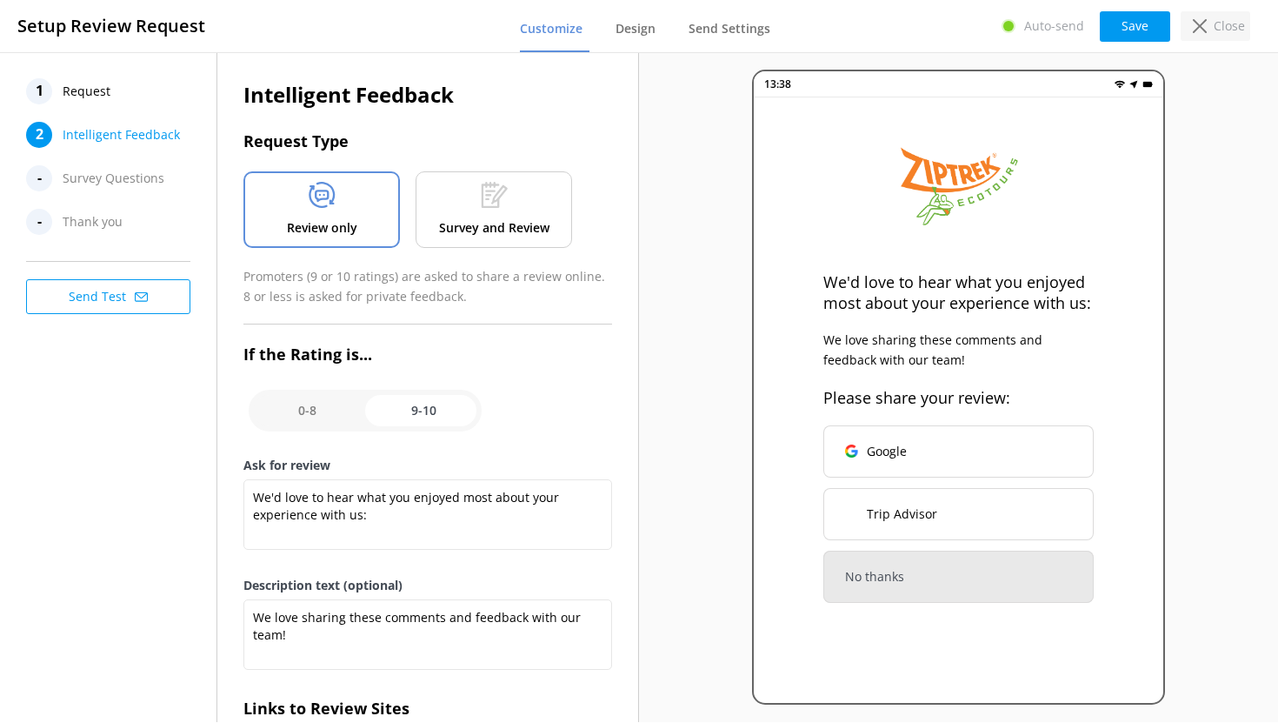
click at [1209, 19] on div "Close" at bounding box center [1216, 26] width 70 height 30
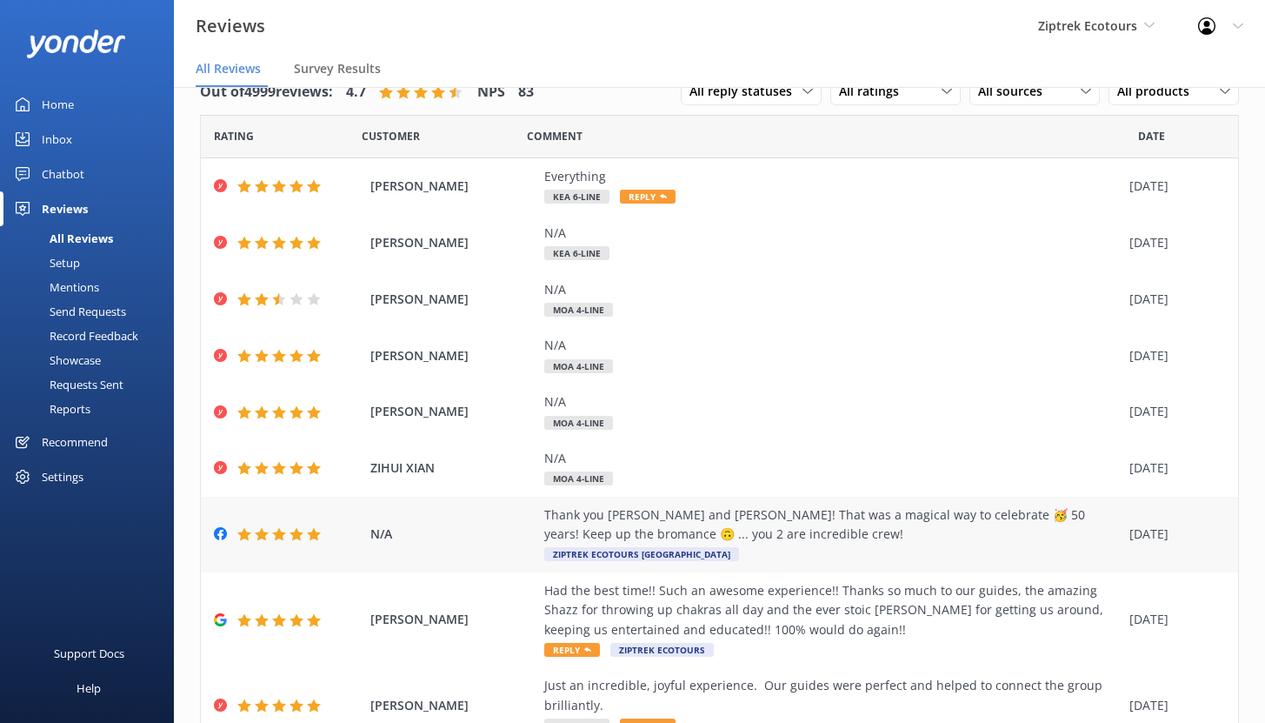
click at [729, 523] on div "Thank you [PERSON_NAME] and [PERSON_NAME]! That was a magical way to celebrate …" at bounding box center [832, 524] width 576 height 39
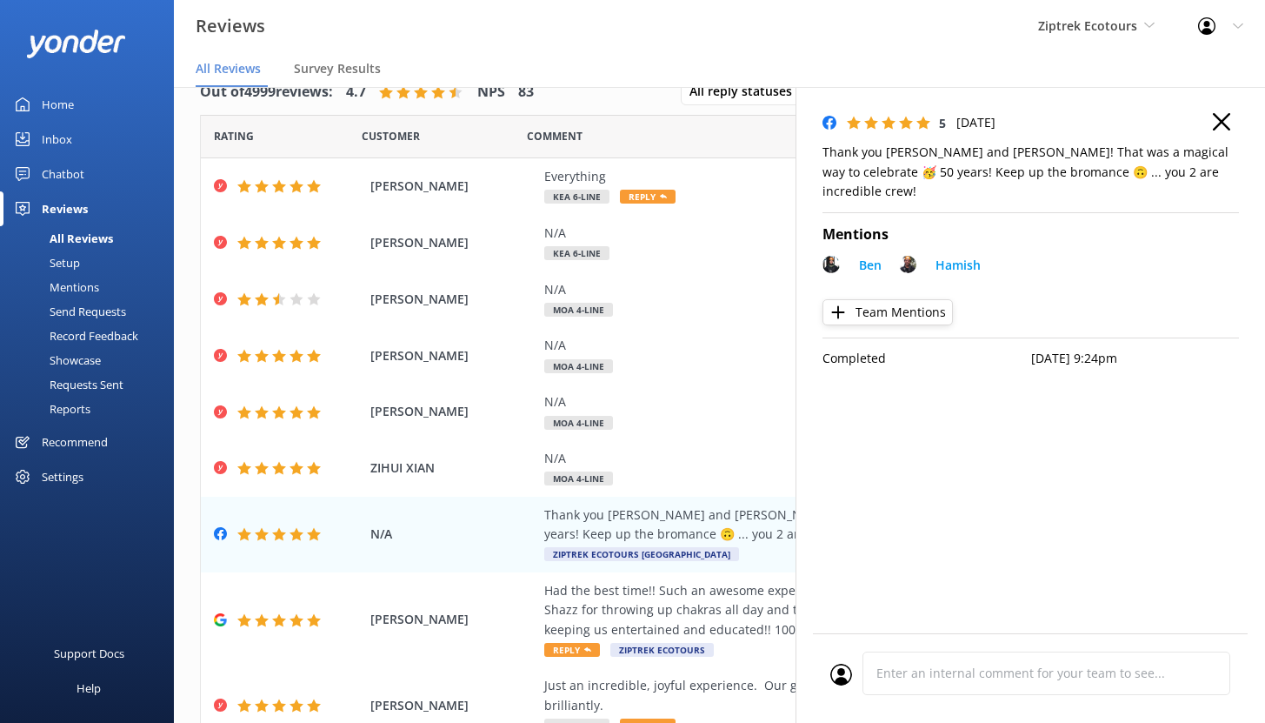
click at [1211, 119] on div "5 [DATE]" at bounding box center [1030, 122] width 416 height 19
click at [688, 602] on div "Had the best time!! Such an awesome experience!! Thanks so much to our guides, …" at bounding box center [832, 610] width 576 height 58
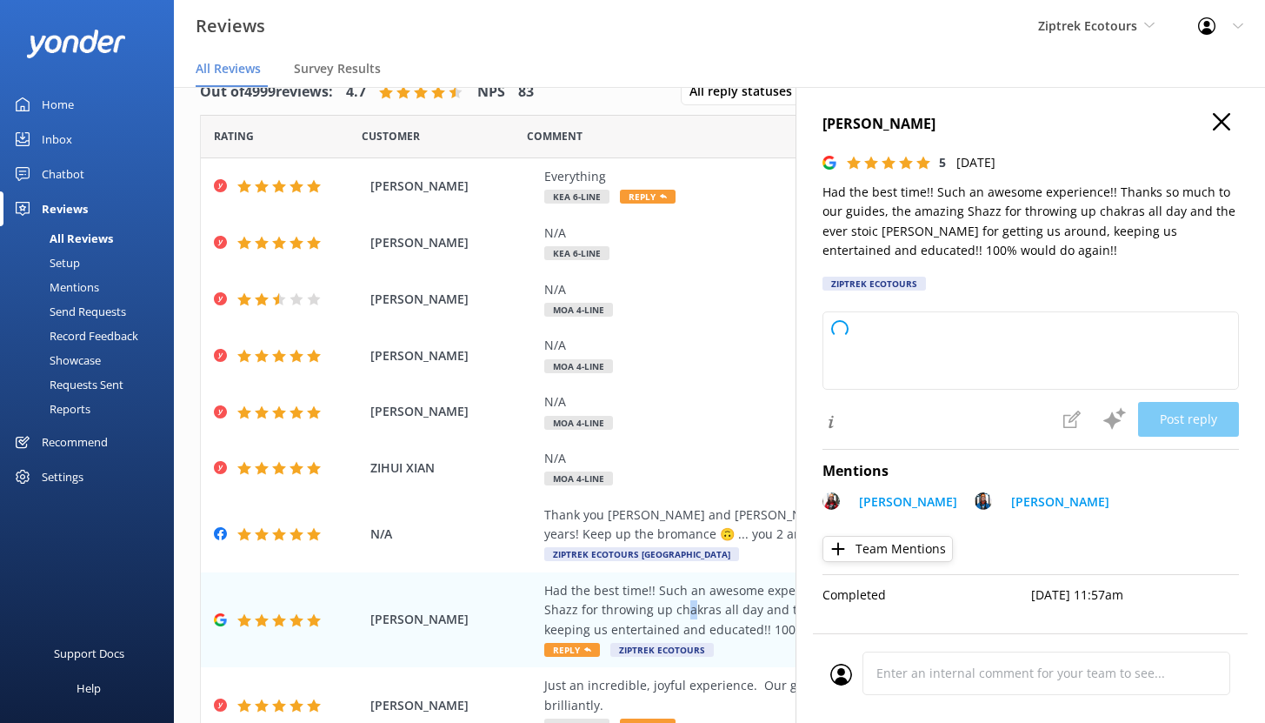
type textarea "Kia ora, Thank you so much for your fantastic review! We’re so happy to hear yo…"
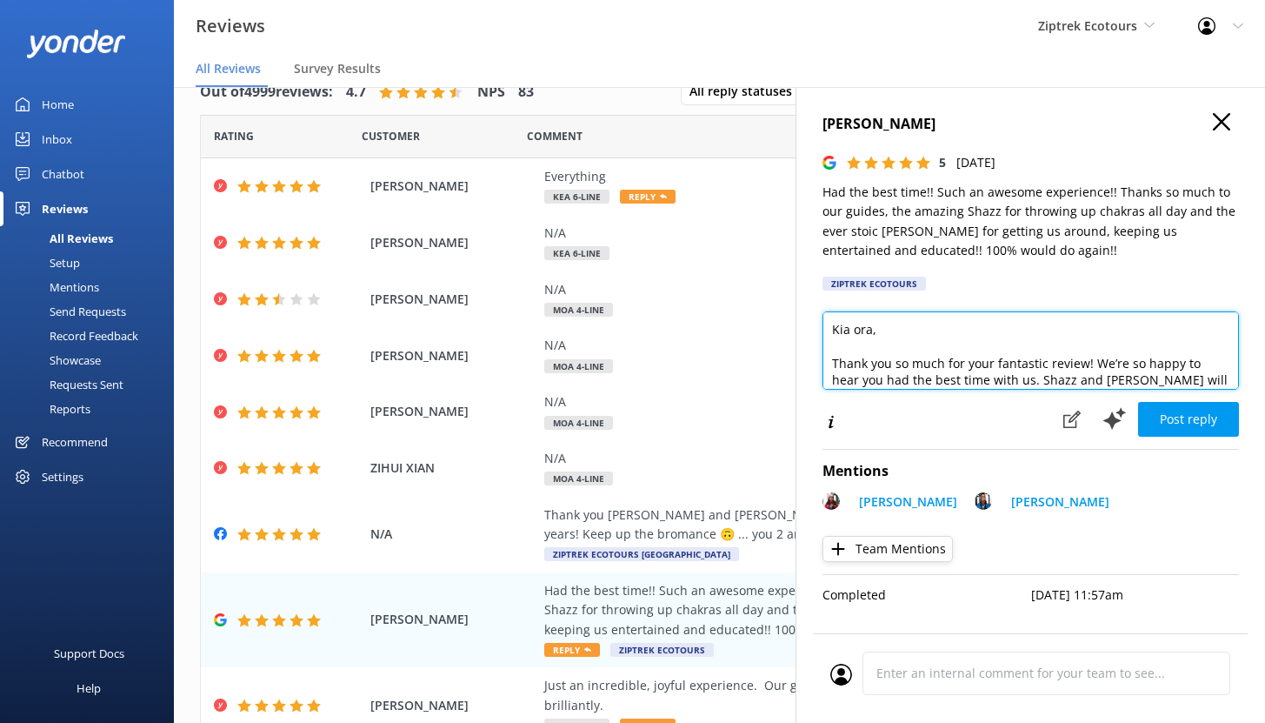
drag, startPoint x: 1039, startPoint y: 372, endPoint x: 820, endPoint y: 310, distance: 227.6
click at [820, 310] on div "[PERSON_NAME] 5 [DATE] Had the best time!! Such an awesome experience!! Thanks …" at bounding box center [1031, 448] width 470 height 723
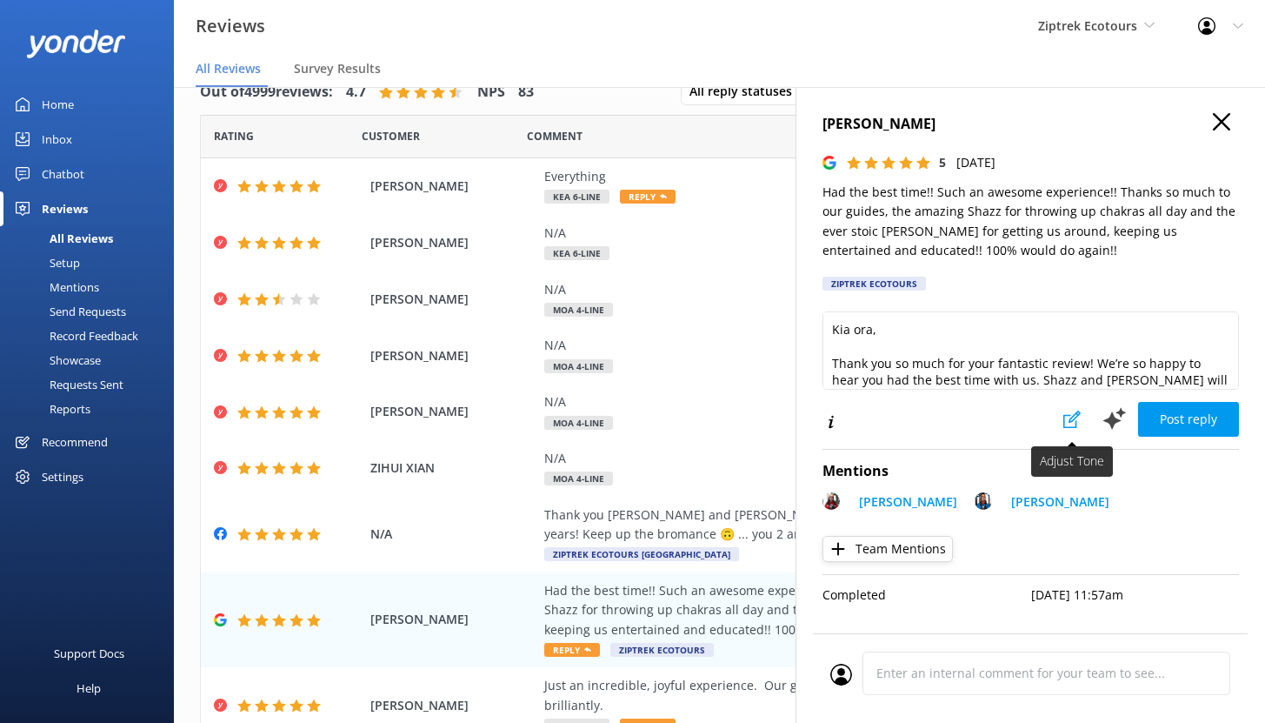
click at [1066, 423] on icon at bounding box center [1071, 418] width 17 height 17
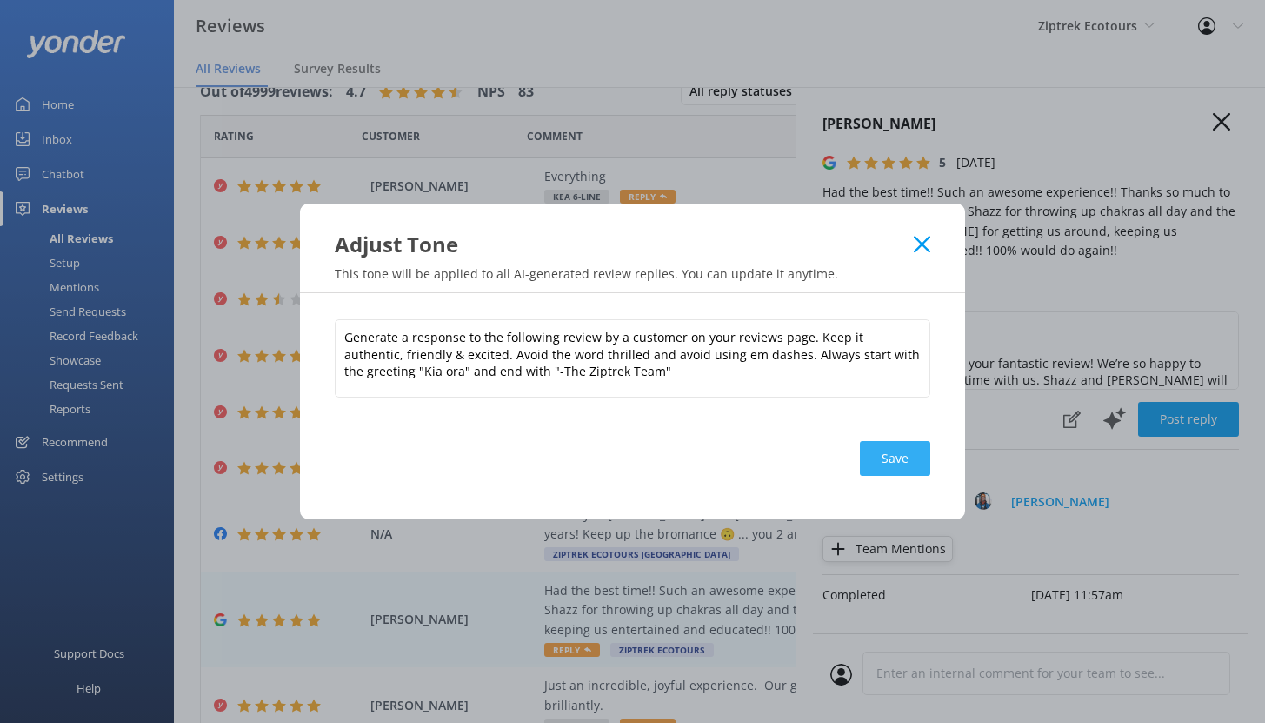
click at [896, 460] on button "Save" at bounding box center [895, 458] width 70 height 35
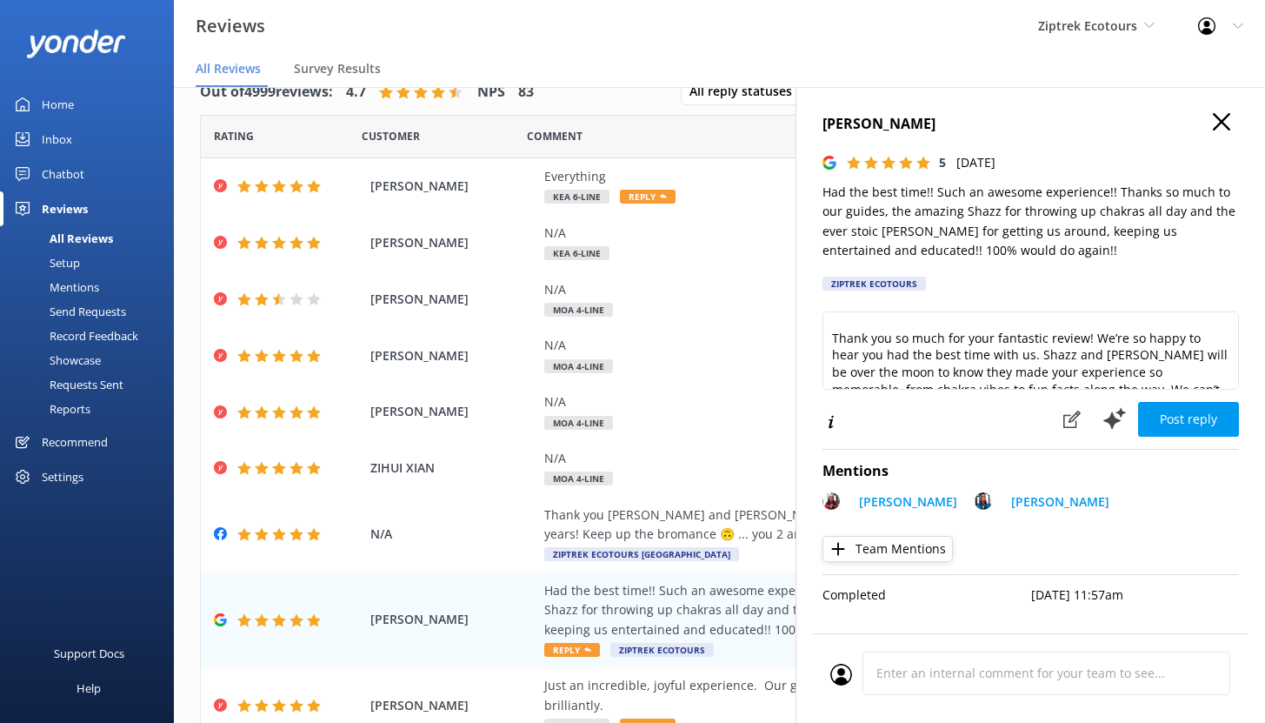
scroll to position [28, 0]
drag, startPoint x: 962, startPoint y: 208, endPoint x: 1020, endPoint y: 210, distance: 58.3
click at [1020, 210] on p "Had the best time!! Such an awesome experience!! Thanks so much to our guides, …" at bounding box center [1030, 222] width 416 height 78
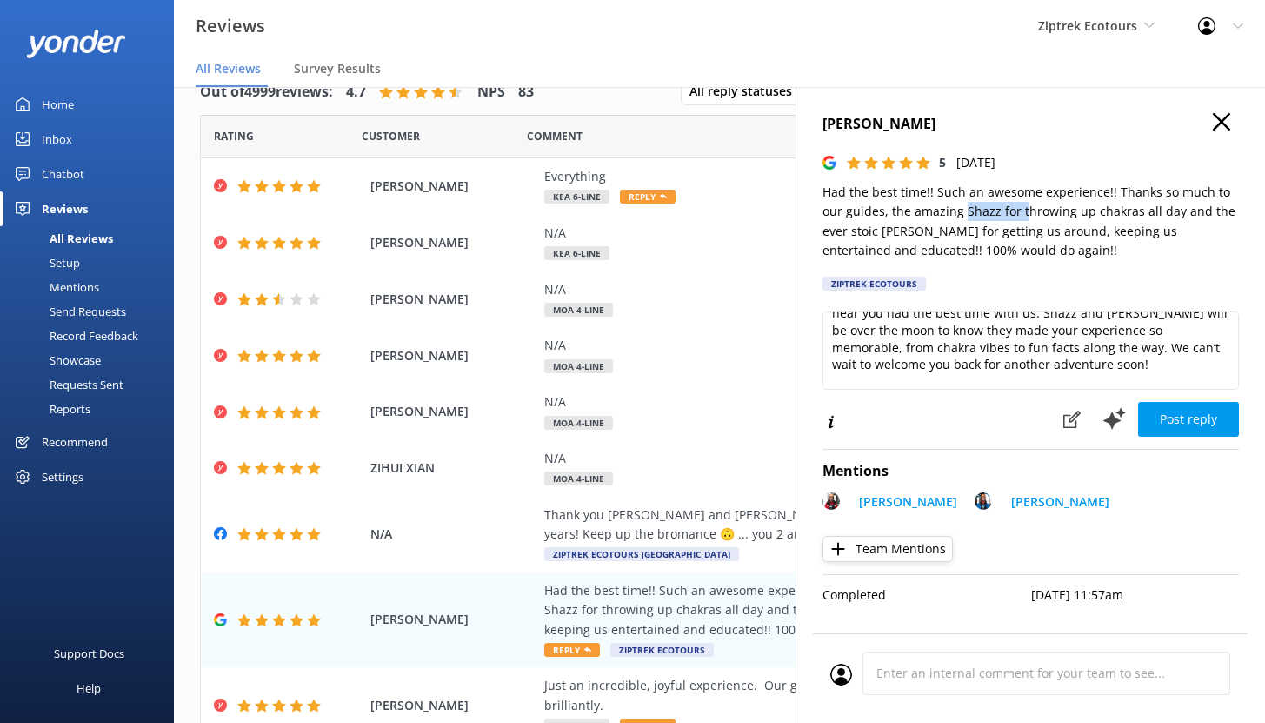
scroll to position [43, 0]
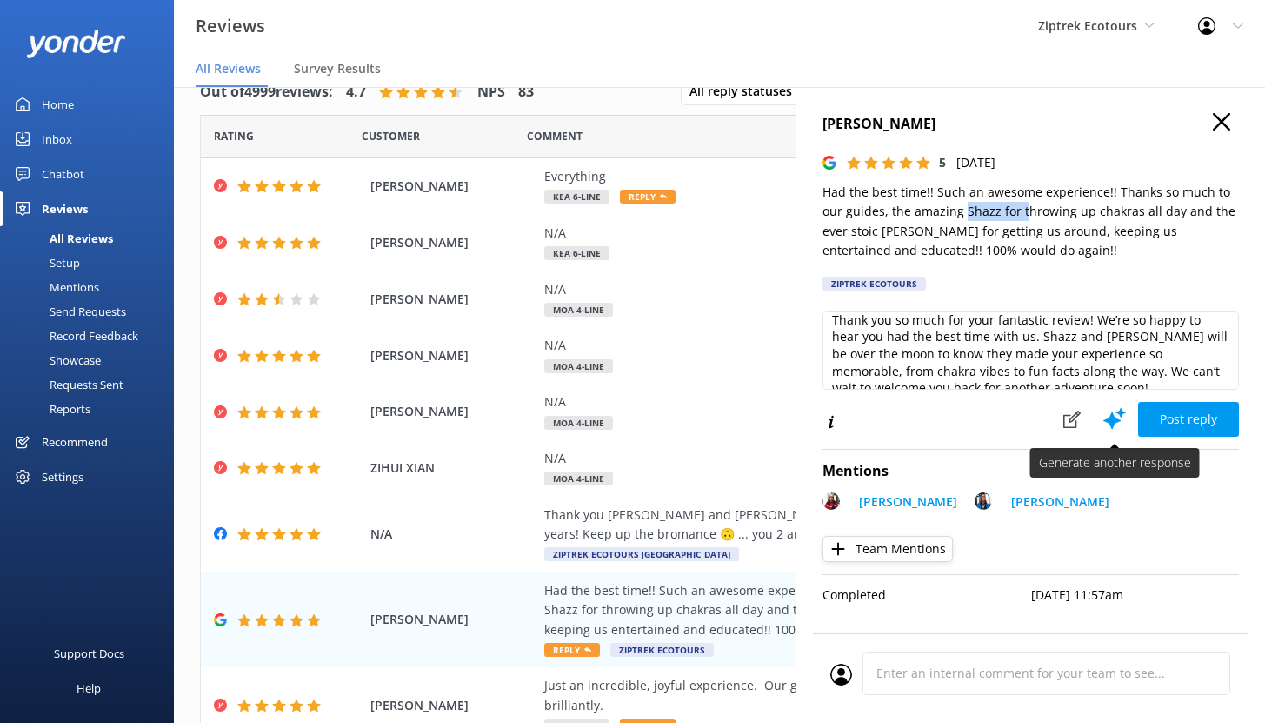
click at [1119, 416] on icon at bounding box center [1115, 418] width 26 height 26
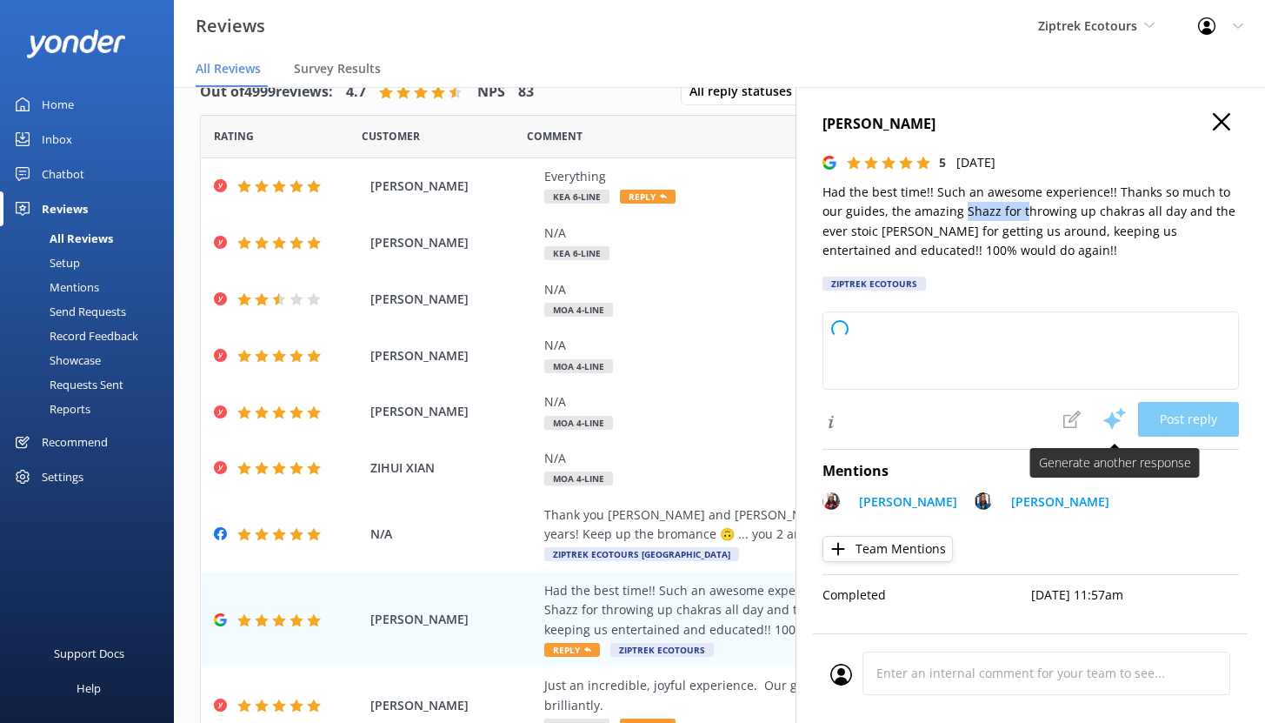
scroll to position [0, 0]
type textarea "Kia ora, Thank you so much for your fantastic review! We’re absolutely delighte…"
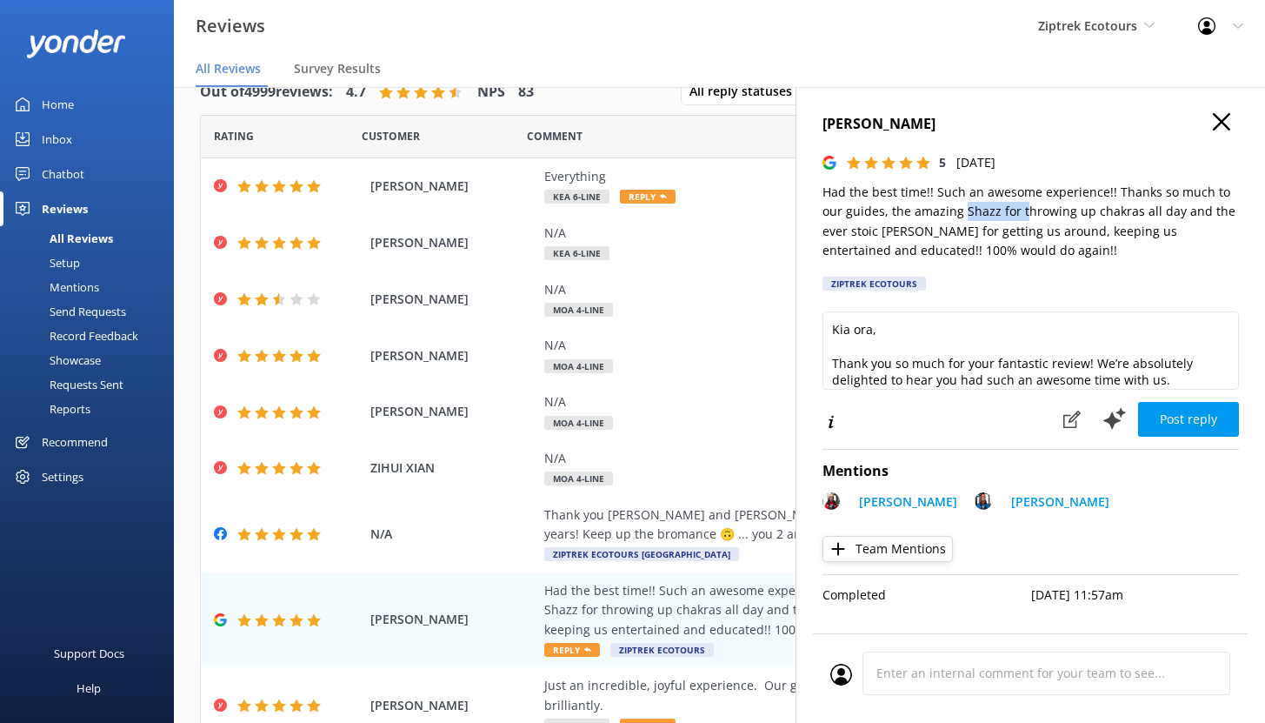
click at [76, 285] on div "Mentions" at bounding box center [54, 287] width 89 height 24
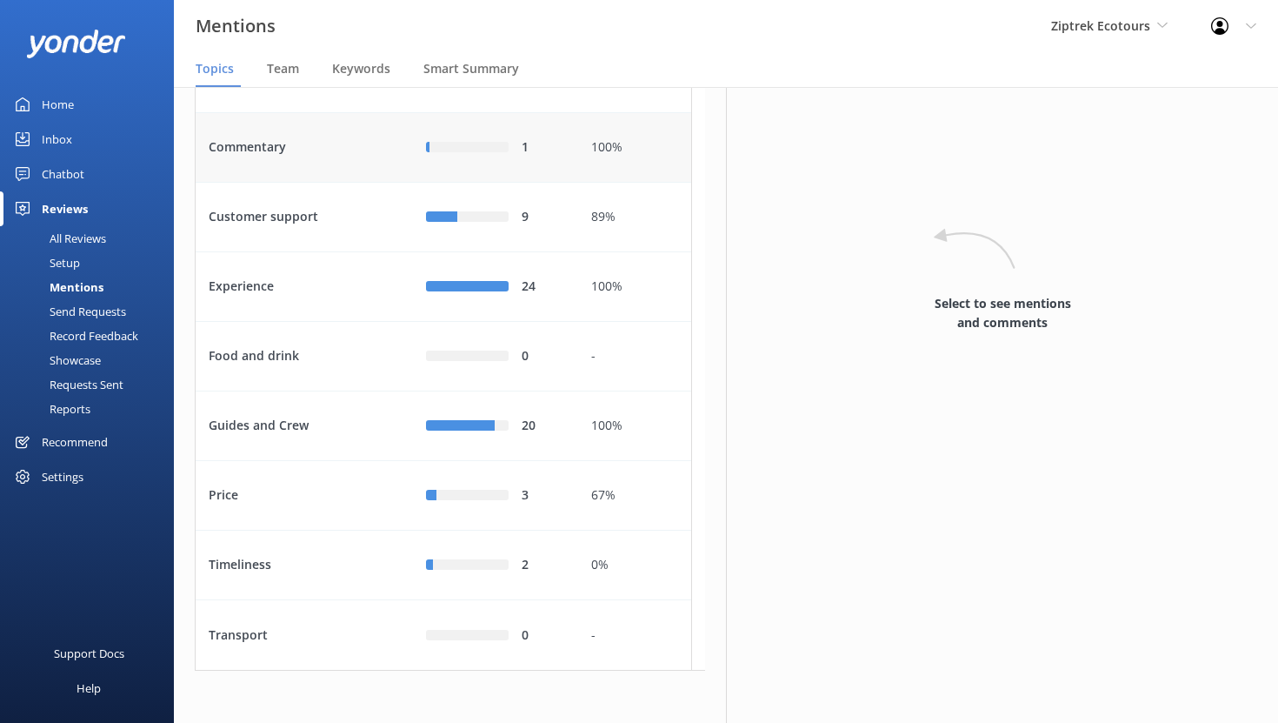
scroll to position [167, 0]
click at [356, 322] on div "Experience" at bounding box center [304, 287] width 217 height 70
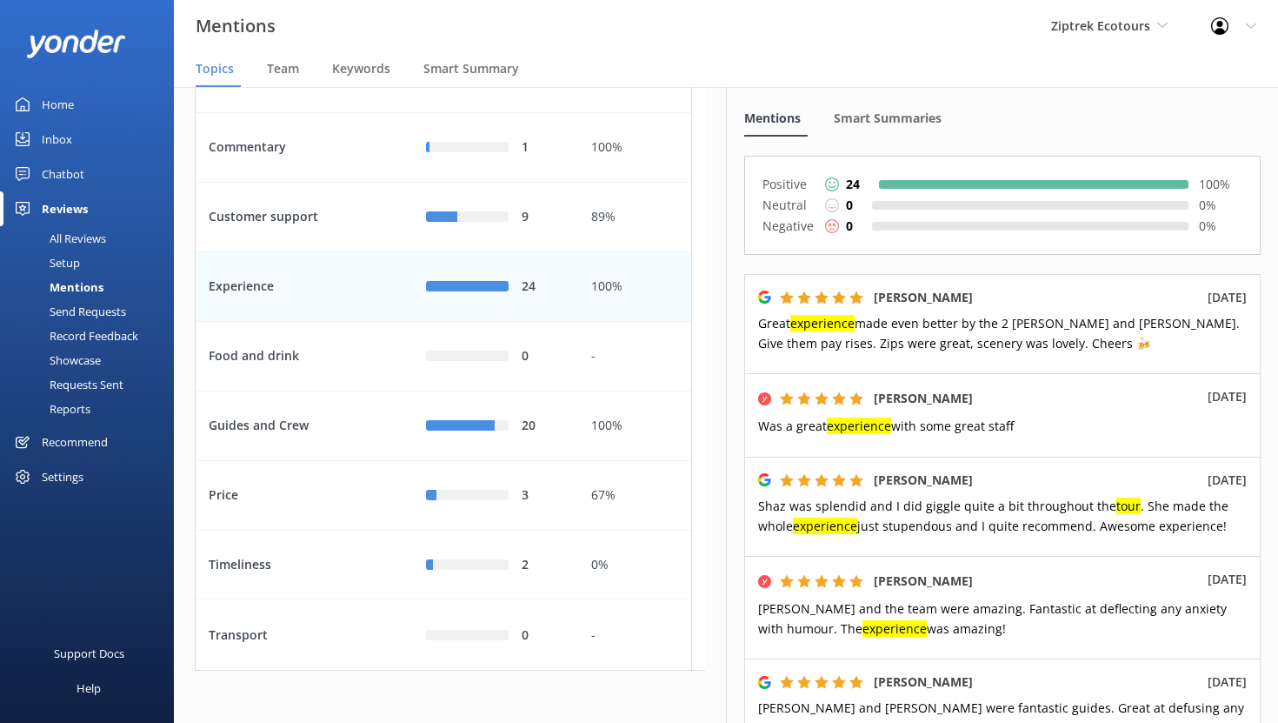
scroll to position [108, 0]
click at [291, 71] on span "Team" at bounding box center [283, 68] width 32 height 17
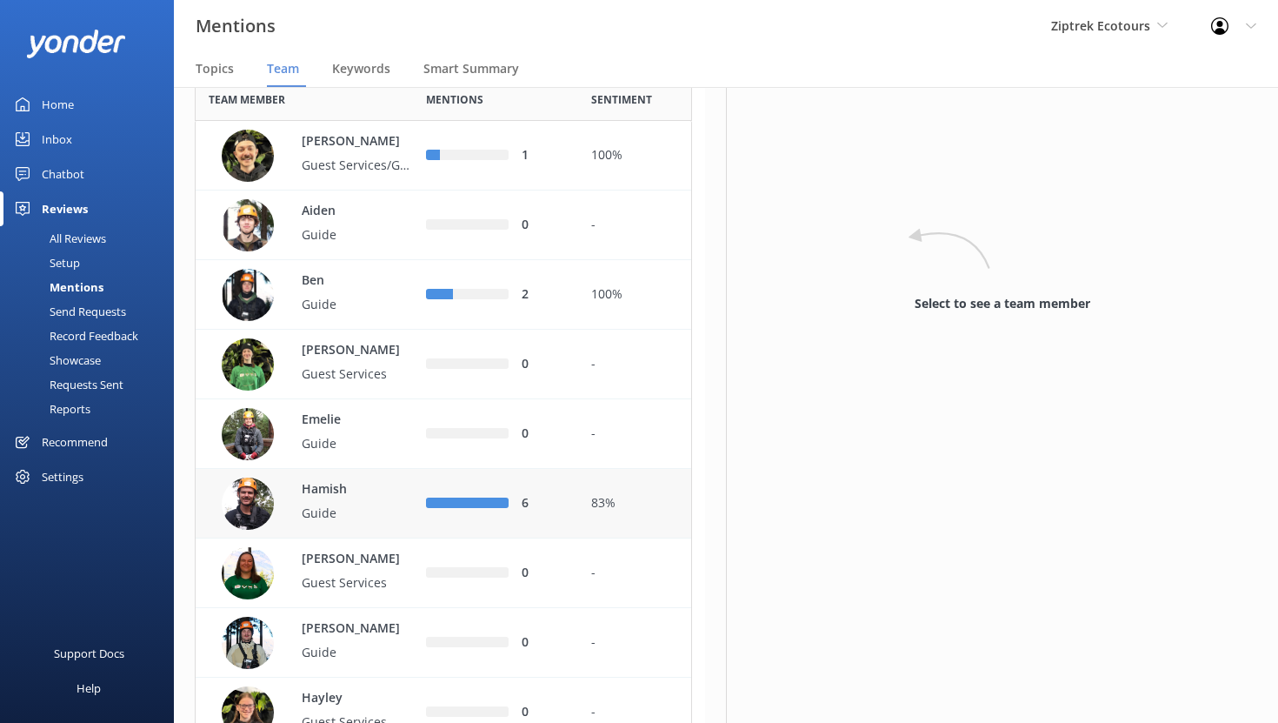
scroll to position [105, 0]
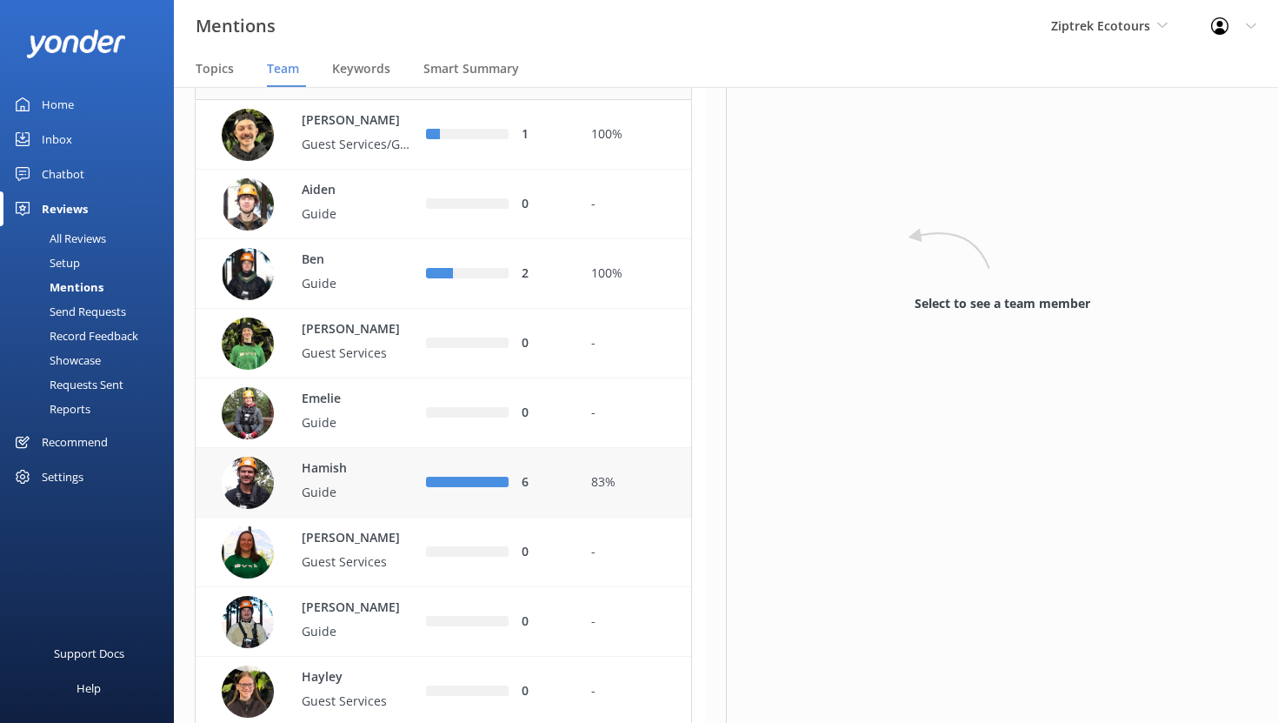
click at [363, 502] on p "Guide" at bounding box center [358, 492] width 113 height 19
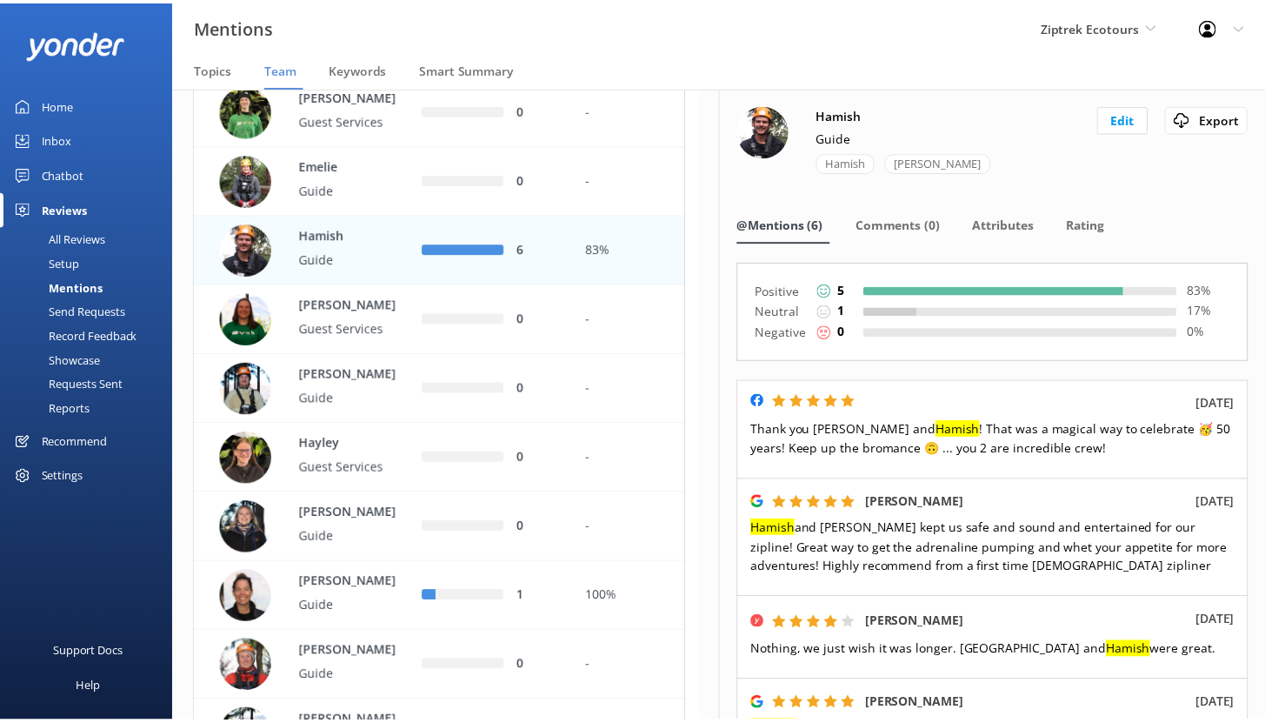
scroll to position [351, 0]
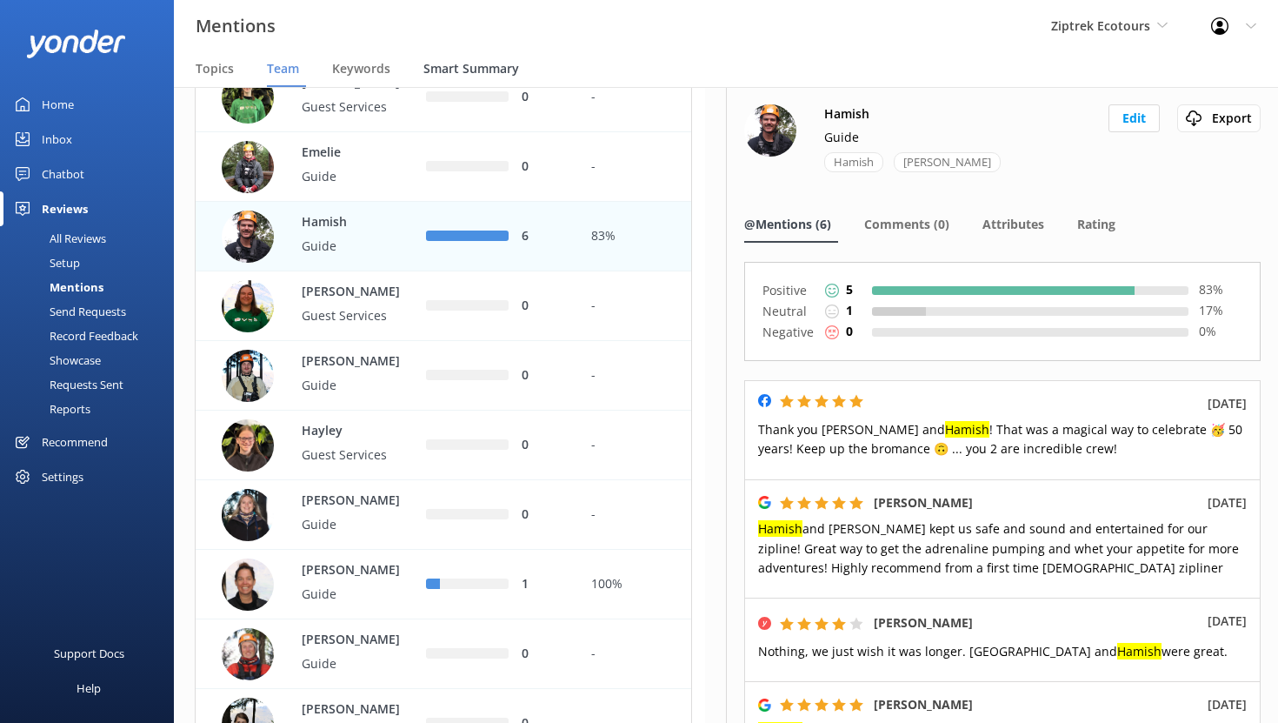
click at [472, 76] on span "Smart Summary" at bounding box center [471, 68] width 96 height 17
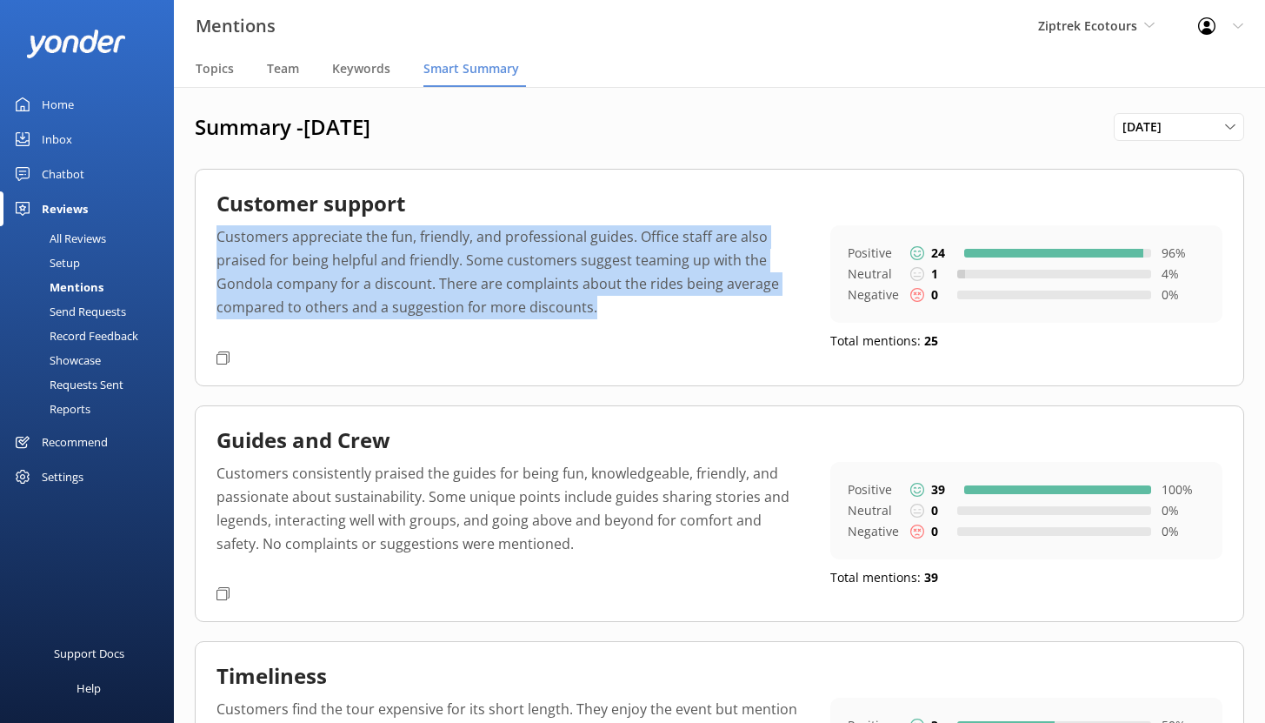
drag, startPoint x: 603, startPoint y: 305, endPoint x: 215, endPoint y: 238, distance: 393.5
click at [215, 238] on div "Customer support Customers appreciate the fun, friendly, and professional guide…" at bounding box center [719, 277] width 1049 height 216
click at [365, 311] on p "Customers appreciate the fun, friendly, and professional guides. Office staff a…" at bounding box center [510, 284] width 588 height 118
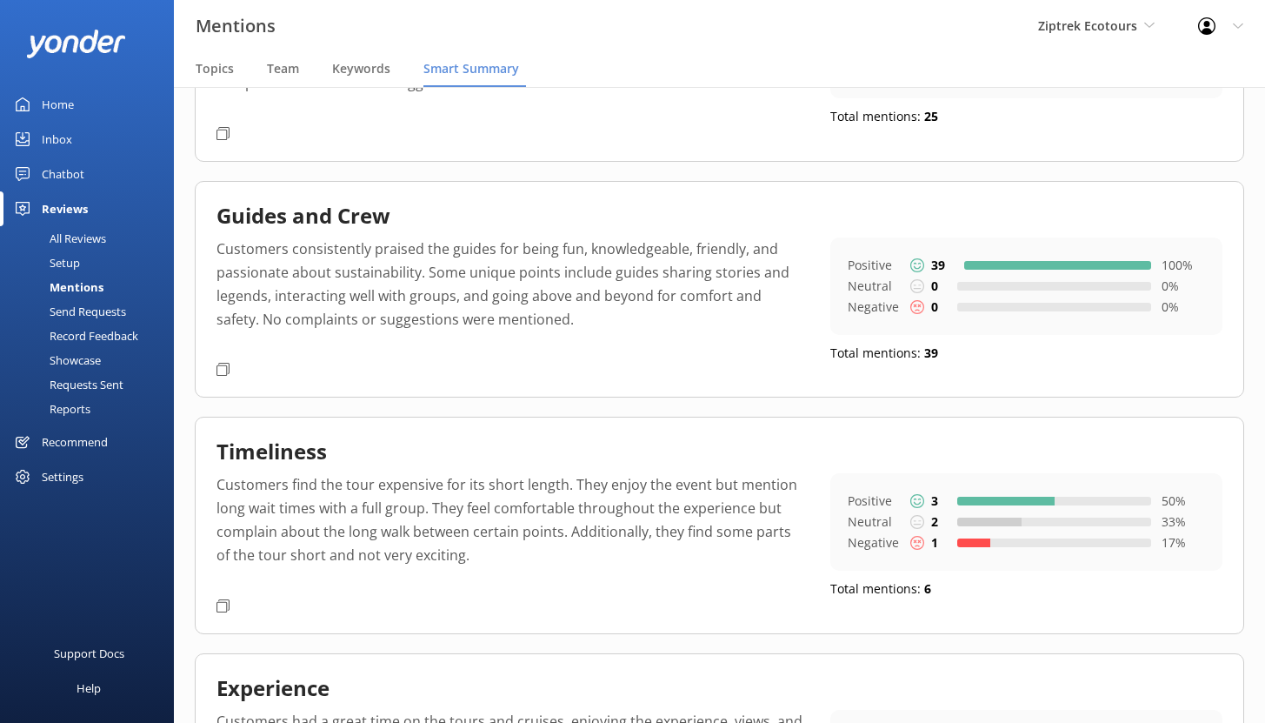
scroll to position [227, 0]
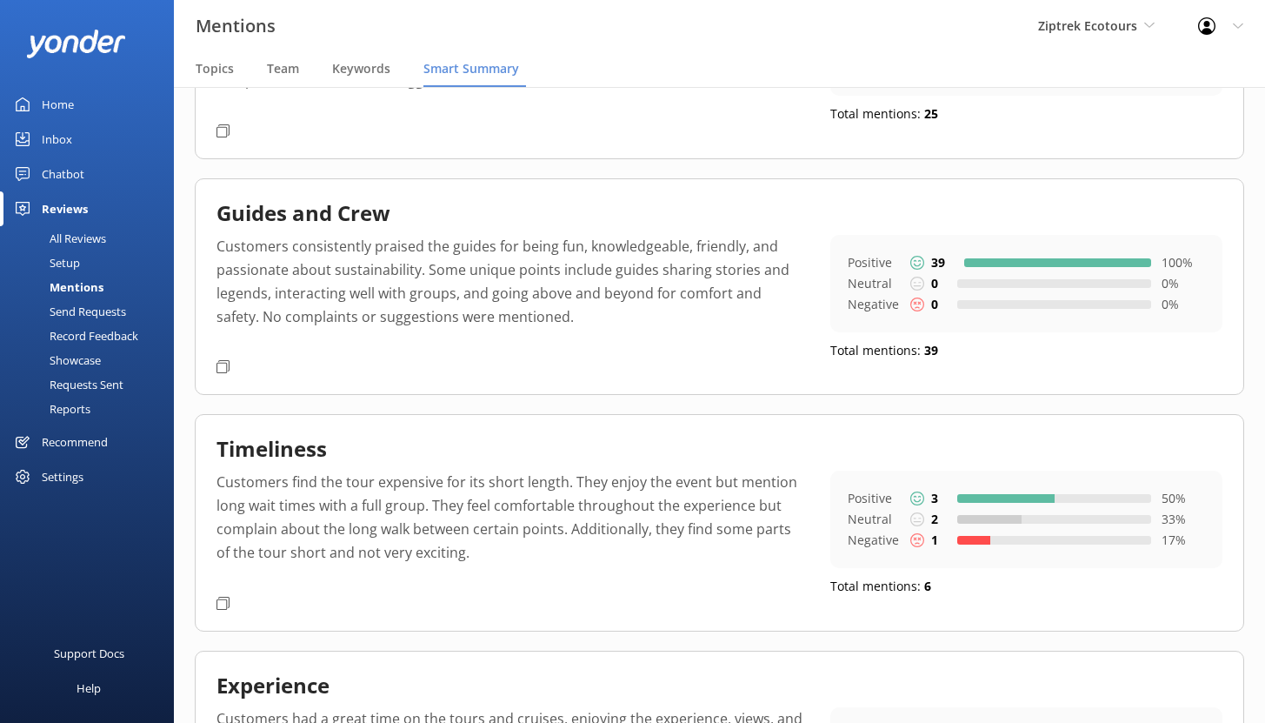
click at [514, 544] on p "Customers find the tour expensive for its short length. They enjoy the event bu…" at bounding box center [510, 529] width 588 height 118
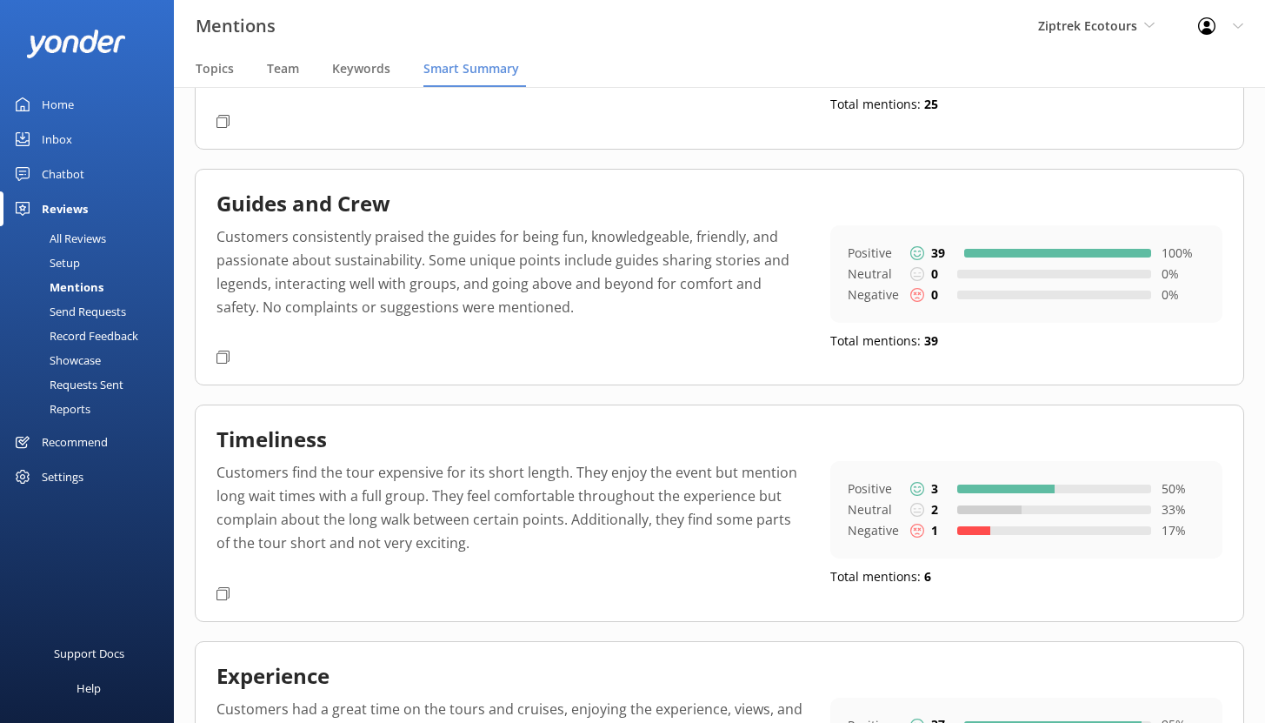
scroll to position [344, 0]
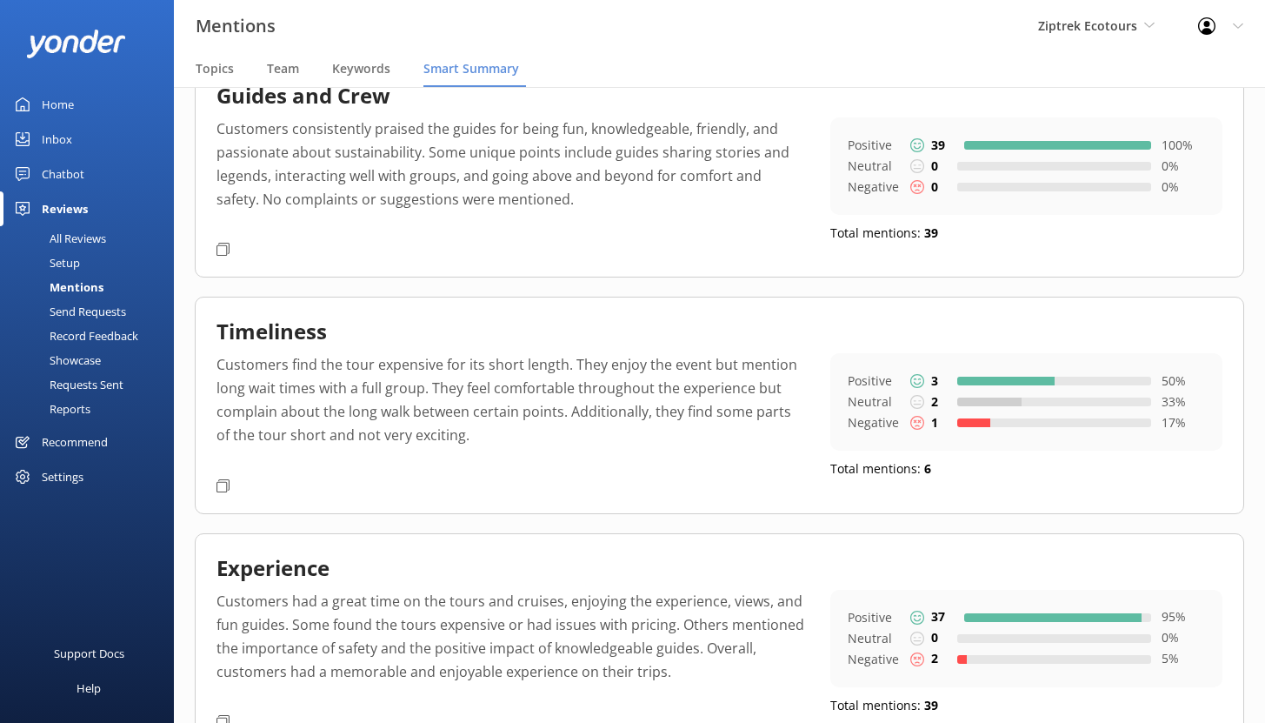
click at [60, 165] on div "Chatbot" at bounding box center [63, 174] width 43 height 35
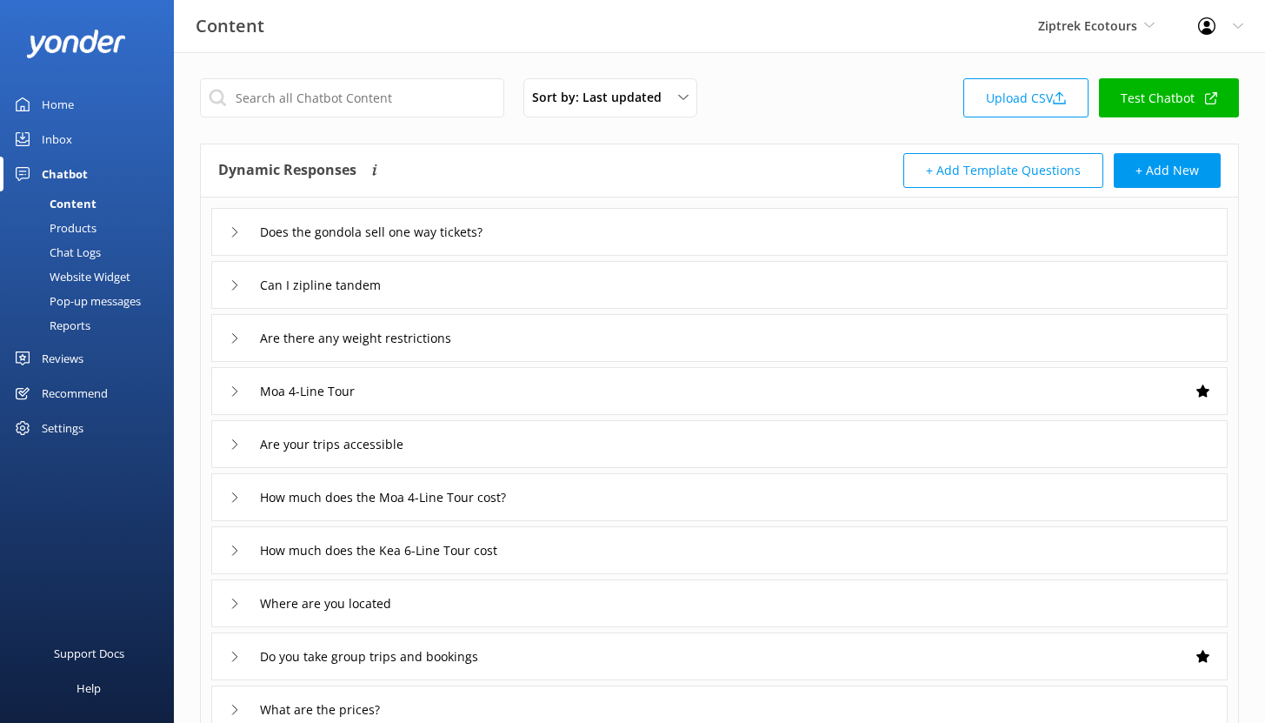
click at [57, 355] on div "Reviews" at bounding box center [63, 358] width 42 height 35
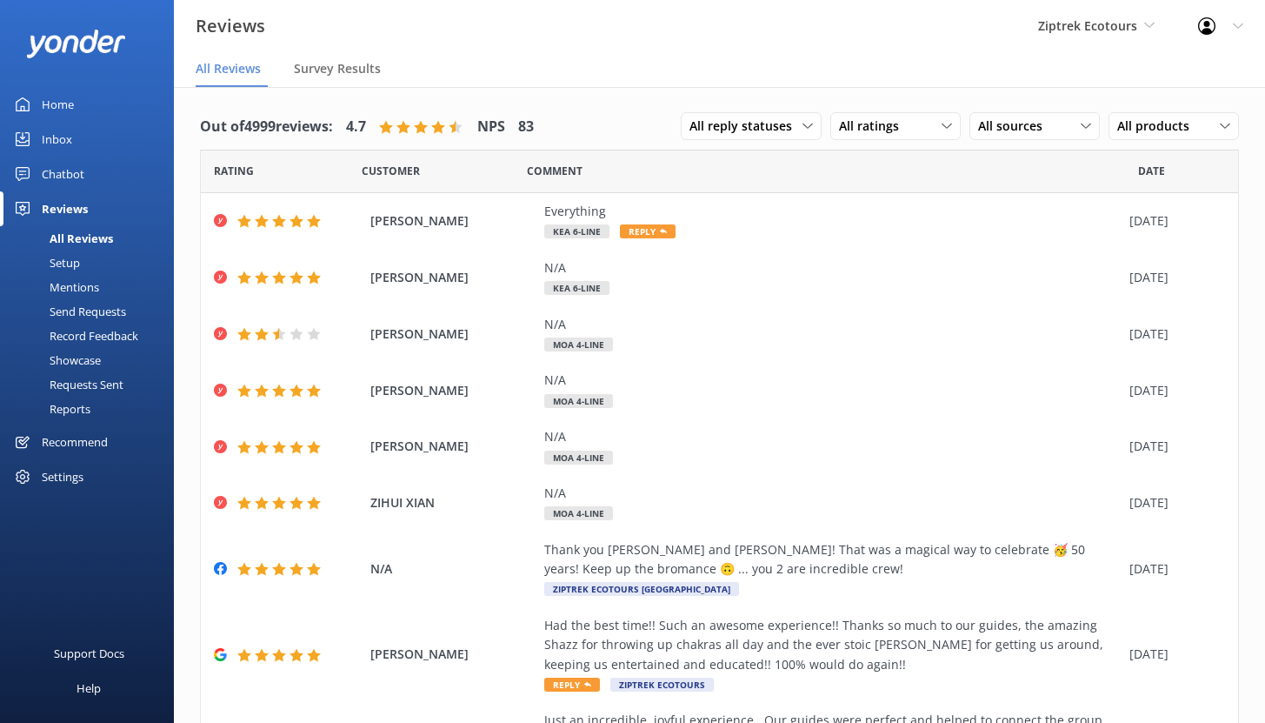
click at [70, 259] on div "Setup" at bounding box center [45, 262] width 70 height 24
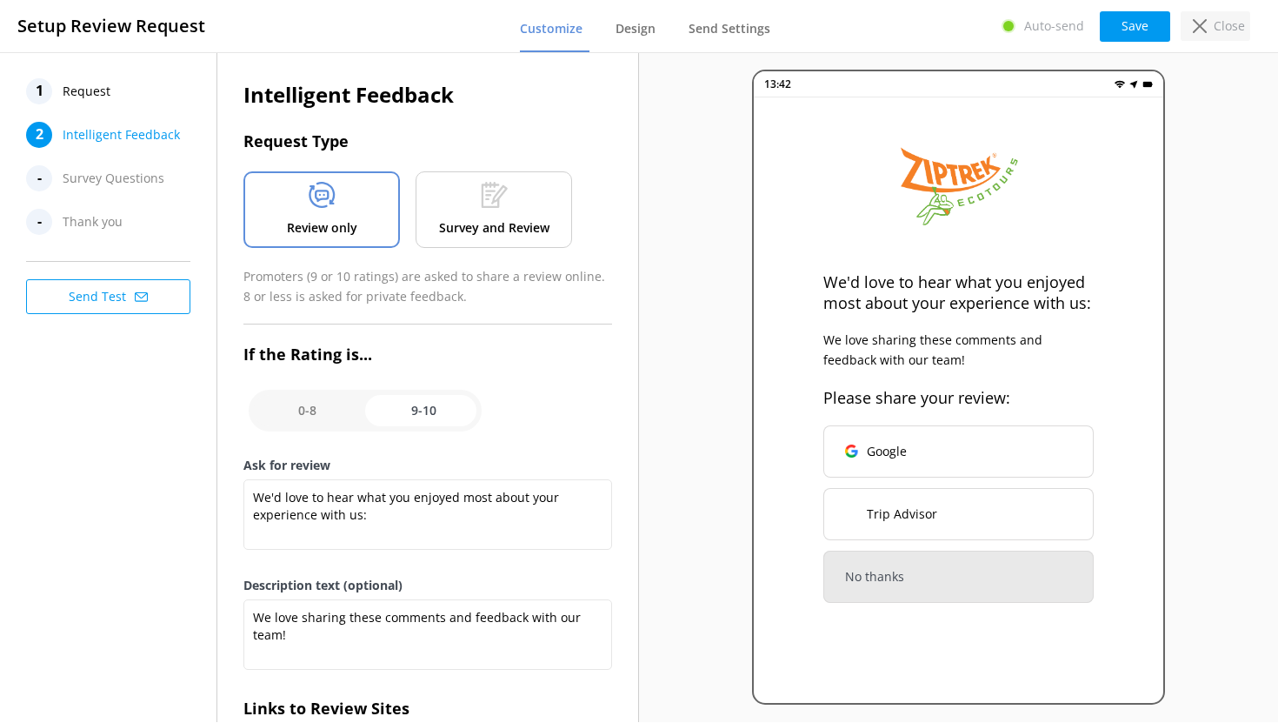
click at [1214, 26] on p "Close" at bounding box center [1229, 26] width 31 height 19
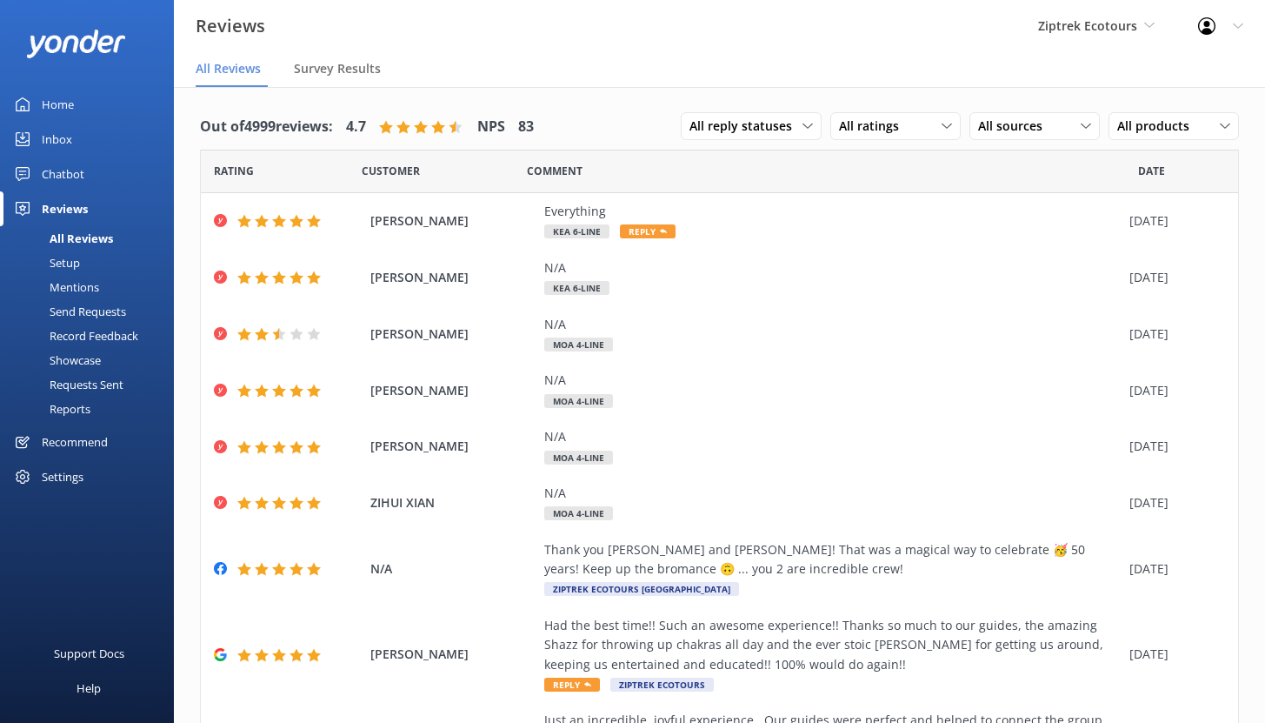
click at [59, 107] on div "Home" at bounding box center [58, 104] width 32 height 35
